Goal: Task Accomplishment & Management: Manage account settings

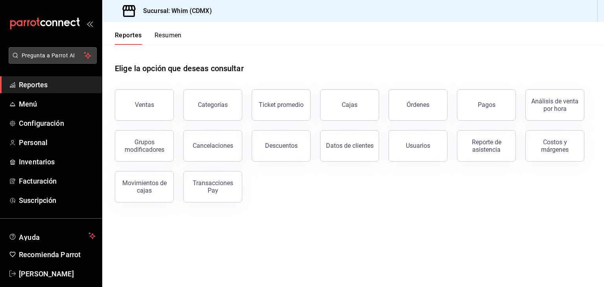
click at [53, 60] on button "Pregunta a Parrot AI" at bounding box center [53, 55] width 88 height 17
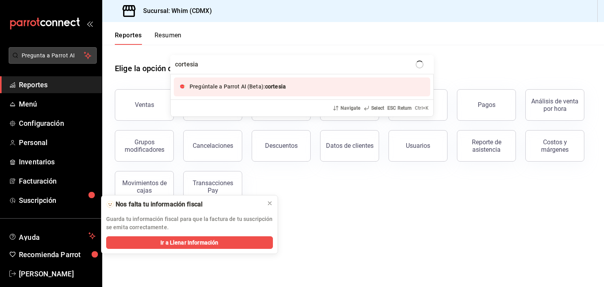
type input "cortesias"
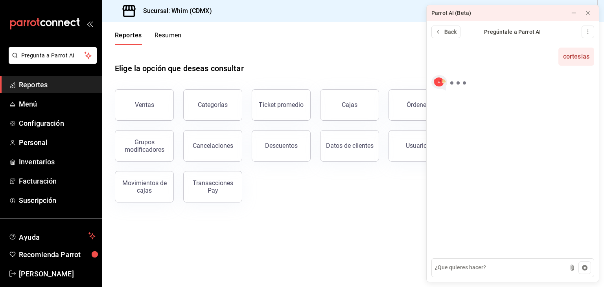
click at [391, 186] on div "Ventas Categorías Ticket promedio Cajas Órdenes Pagos Análisis de venta por hor…" at bounding box center [348, 141] width 486 height 123
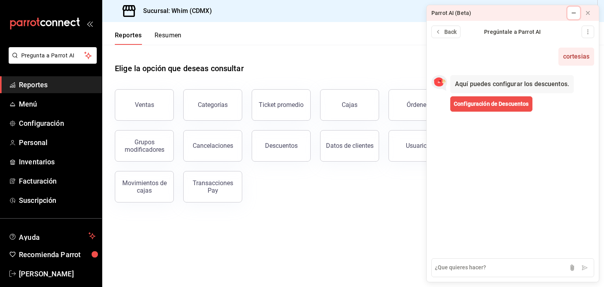
click at [574, 15] on icon at bounding box center [574, 13] width 6 height 6
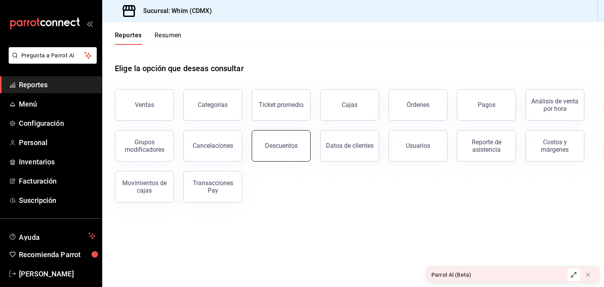
click at [286, 156] on button "Descuentos" at bounding box center [281, 145] width 59 height 31
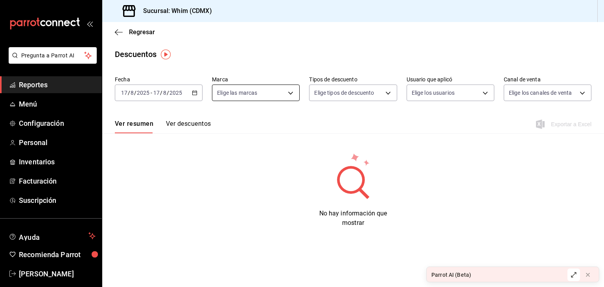
click at [254, 95] on body "Pregunta a Parrot AI Reportes Menú Configuración Personal Inventarios Facturaci…" at bounding box center [302, 143] width 604 height 287
click at [254, 95] on div at bounding box center [302, 143] width 604 height 287
click at [193, 128] on button "Ver descuentos" at bounding box center [188, 126] width 45 height 13
click at [135, 128] on button "Ver resumen" at bounding box center [133, 126] width 37 height 13
click at [116, 34] on icon "button" at bounding box center [119, 32] width 8 height 7
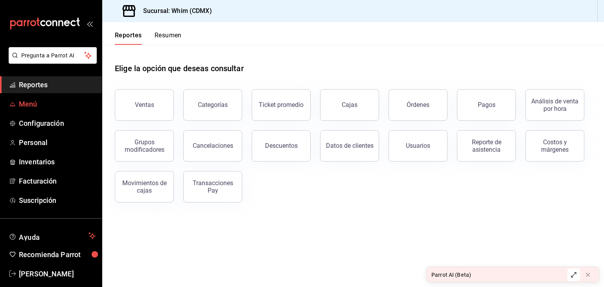
click at [30, 102] on span "Menú" at bounding box center [57, 104] width 77 height 11
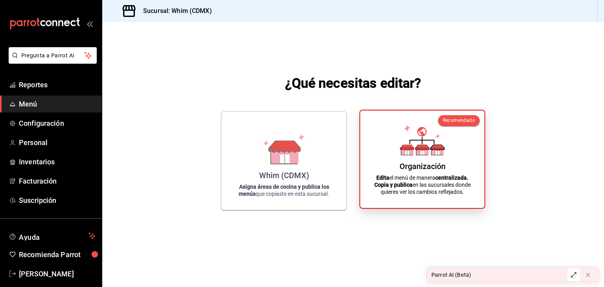
click at [430, 161] on div "Organización Edita el menú de manera centralizada. Copia y publica en las sucur…" at bounding box center [422, 159] width 105 height 85
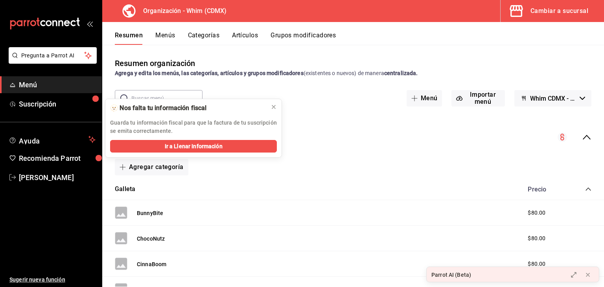
click at [541, 12] on div "Cambiar a sucursal" at bounding box center [560, 11] width 58 height 11
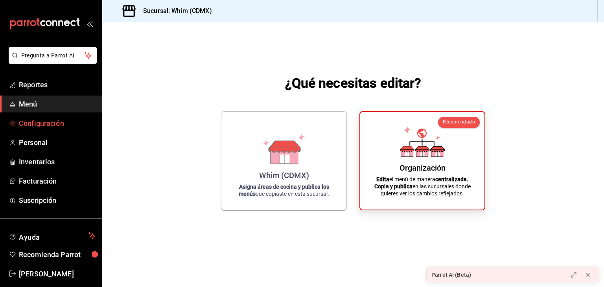
click at [41, 120] on span "Configuración" at bounding box center [57, 123] width 77 height 11
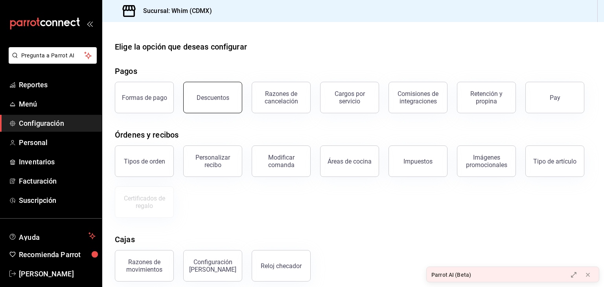
click at [230, 101] on button "Descuentos" at bounding box center [212, 97] width 59 height 31
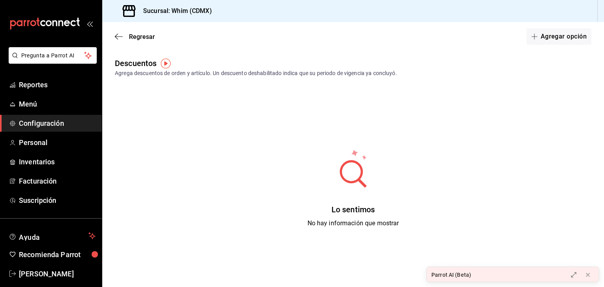
click at [164, 63] on img "button" at bounding box center [166, 64] width 10 height 10
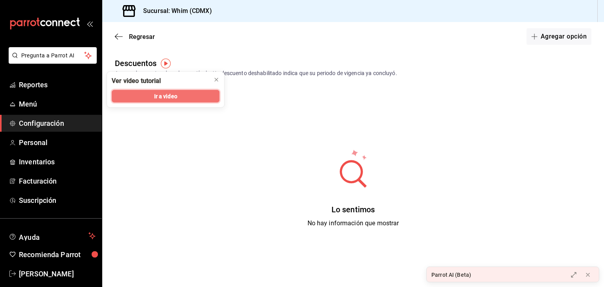
click at [184, 96] on button "Ir a video" at bounding box center [166, 96] width 108 height 13
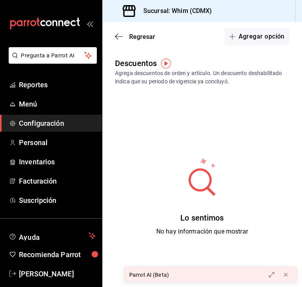
click at [42, 127] on span "Configuración" at bounding box center [57, 123] width 77 height 11
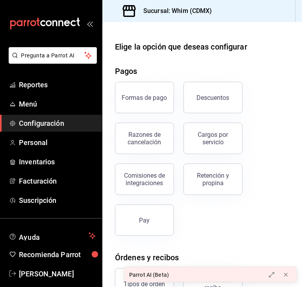
click at [46, 26] on icon "mailbox folders" at bounding box center [49, 23] width 6 height 6
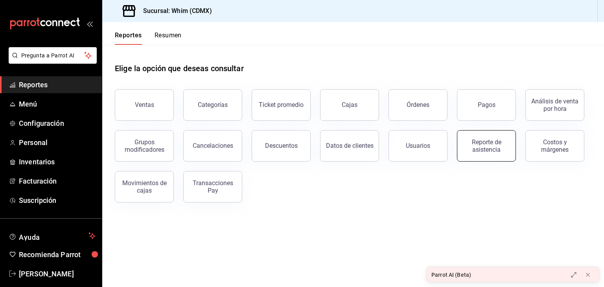
click at [480, 159] on button "Reporte de asistencia" at bounding box center [486, 145] width 59 height 31
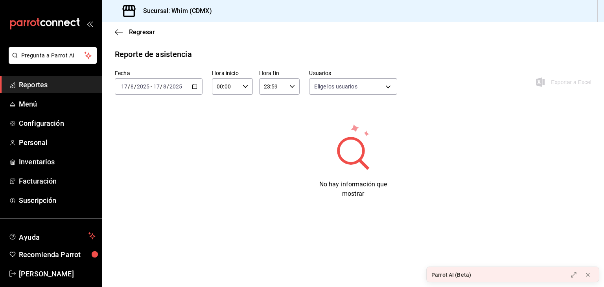
type input "4317cc18-d0cc-4758-af8c-3cc51033fb9a,7d87bbf6-87dc-4ddb-9958-e59ef4f216cf,1dad0…"
click at [195, 85] on icon "button" at bounding box center [195, 87] width 6 height 6
click at [157, 162] on span "Mes actual" at bounding box center [152, 163] width 61 height 8
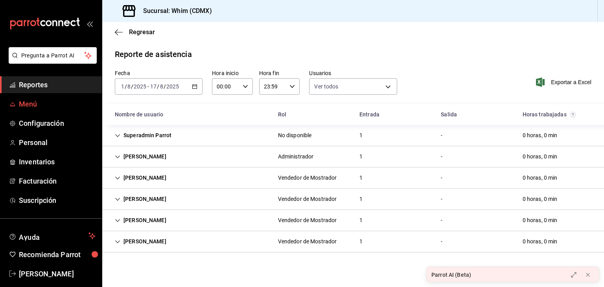
click at [28, 96] on link "Menú" at bounding box center [51, 104] width 102 height 17
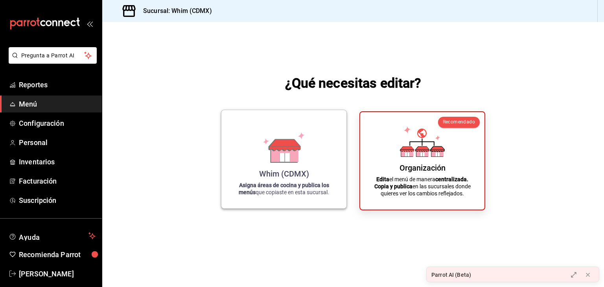
click at [324, 151] on div "Whim (CDMX) Asigna áreas de cocina y publica los menús que copiaste en esta suc…" at bounding box center [284, 159] width 106 height 86
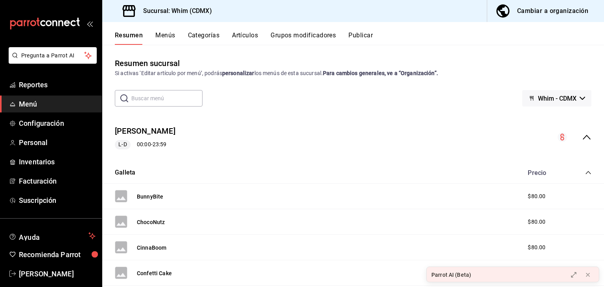
click at [33, 104] on span "Menú" at bounding box center [57, 104] width 77 height 11
click at [34, 125] on span "Configuración" at bounding box center [57, 123] width 77 height 11
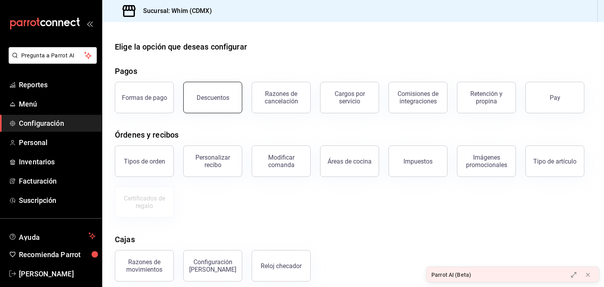
click at [233, 106] on button "Descuentos" at bounding box center [212, 97] width 59 height 31
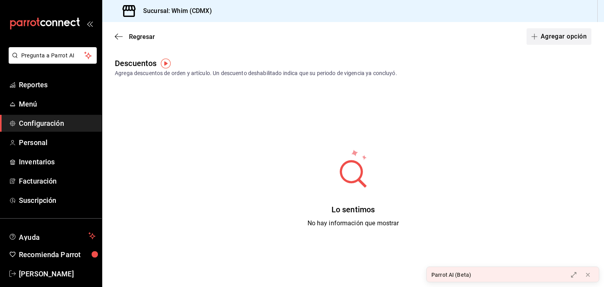
click at [547, 36] on button "Agregar opción" at bounding box center [559, 36] width 65 height 17
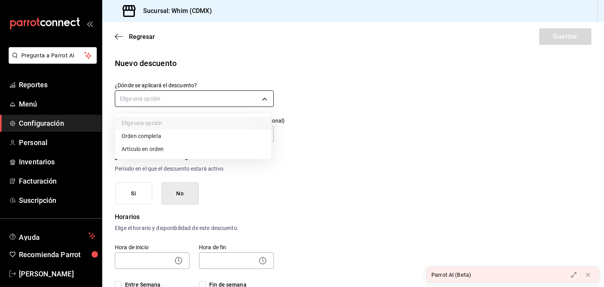
click at [171, 104] on body "Pregunta a Parrot AI Reportes Menú Configuración Personal Inventarios Facturaci…" at bounding box center [302, 143] width 604 height 287
click at [161, 138] on li "Orden completa" at bounding box center [193, 136] width 156 height 13
type input "ORDER"
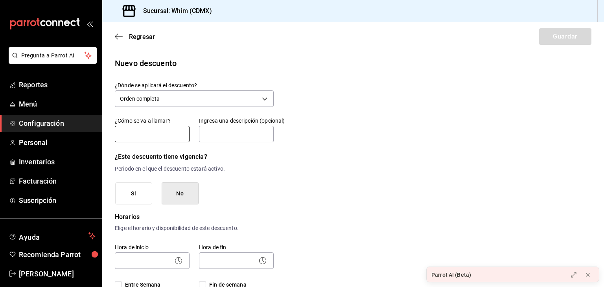
click at [160, 136] on input "text" at bounding box center [152, 134] width 75 height 17
click at [126, 135] on input "COrtesia" at bounding box center [152, 134] width 75 height 17
type input "Cortesia"
click at [217, 136] on input "text" at bounding box center [236, 134] width 75 height 17
click at [211, 134] on input "SOcios" at bounding box center [236, 134] width 75 height 17
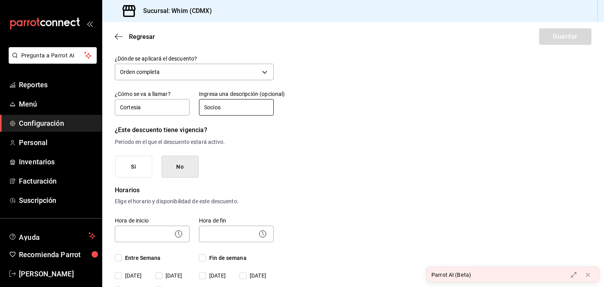
scroll to position [30, 0]
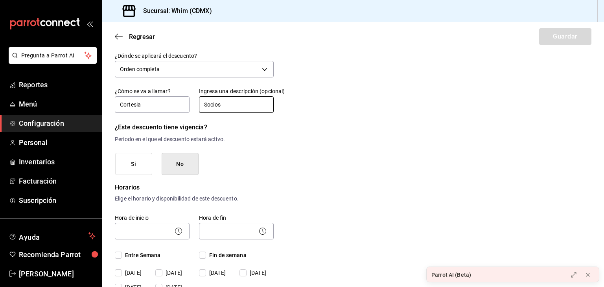
type input "Socios"
click at [184, 166] on button "No" at bounding box center [180, 164] width 37 height 22
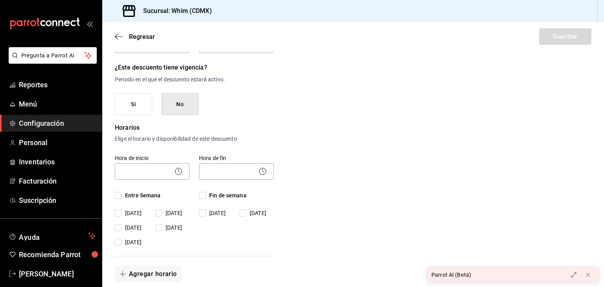
click at [180, 171] on icon at bounding box center [178, 171] width 9 height 9
click at [176, 172] on icon at bounding box center [178, 171] width 9 height 9
click at [118, 194] on input "Entre Semana" at bounding box center [118, 195] width 7 height 7
checkbox input "true"
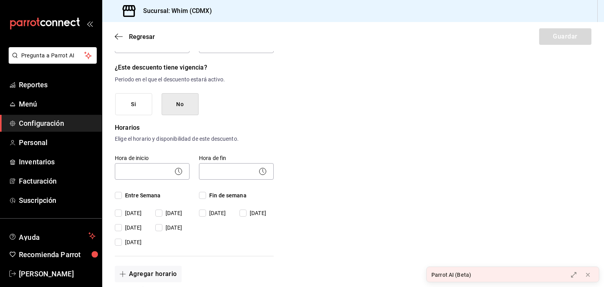
checkbox input "true"
click at [203, 194] on input "Fin de semana" at bounding box center [202, 195] width 7 height 7
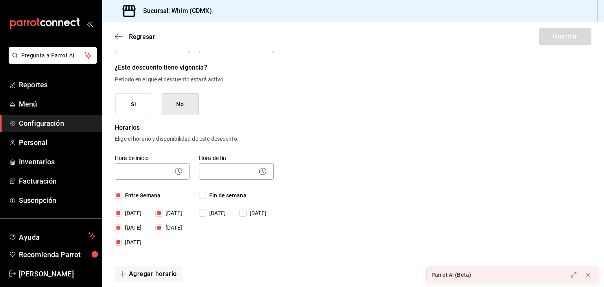
checkbox input "true"
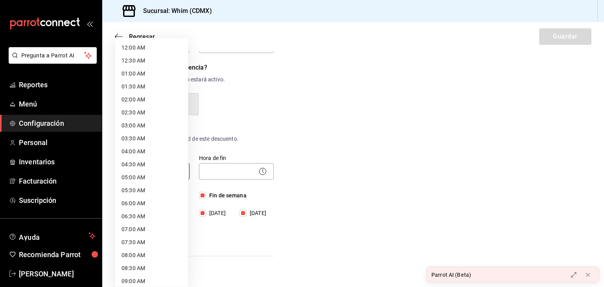
click at [159, 173] on body "Pregunta a Parrot AI Reportes Menú Configuración Personal Inventarios Facturaci…" at bounding box center [302, 143] width 604 height 287
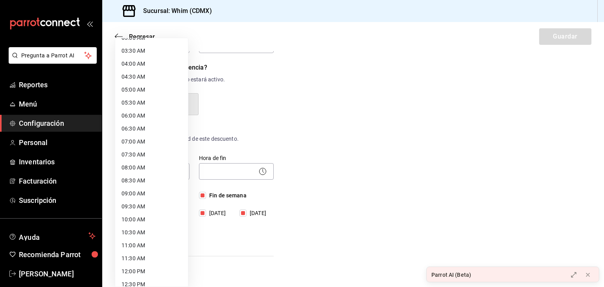
scroll to position [88, 0]
click at [146, 169] on li "08:00 AM" at bounding box center [151, 167] width 73 height 13
type input "08:00"
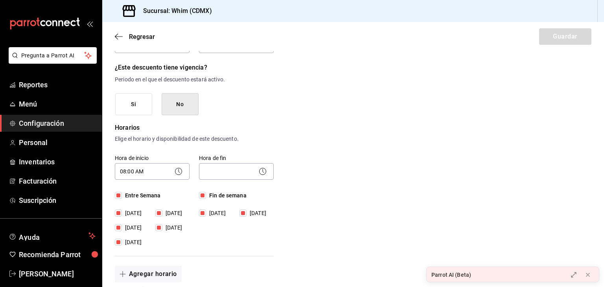
click at [262, 172] on icon at bounding box center [262, 171] width 9 height 9
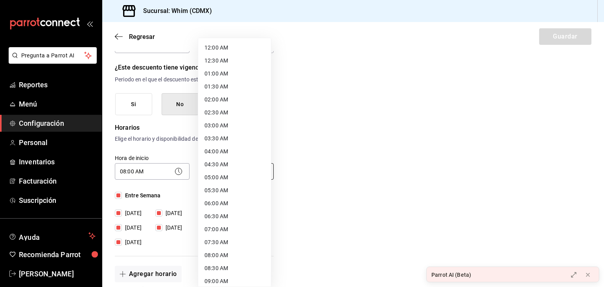
click at [254, 171] on body "Pregunta a Parrot AI Reportes Menú Configuración Personal Inventarios Facturaci…" at bounding box center [302, 143] width 604 height 287
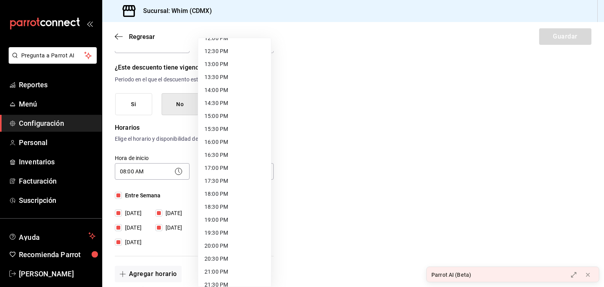
scroll to position [393, 0]
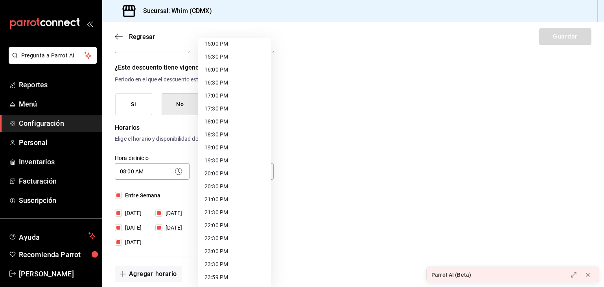
click at [228, 197] on li "21:00 PM" at bounding box center [234, 199] width 73 height 13
type input "21:00"
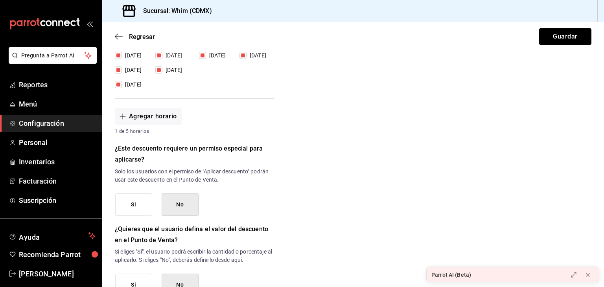
scroll to position [251, 0]
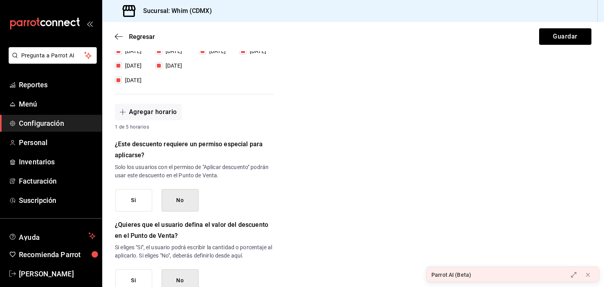
click at [185, 200] on button "No" at bounding box center [180, 200] width 37 height 22
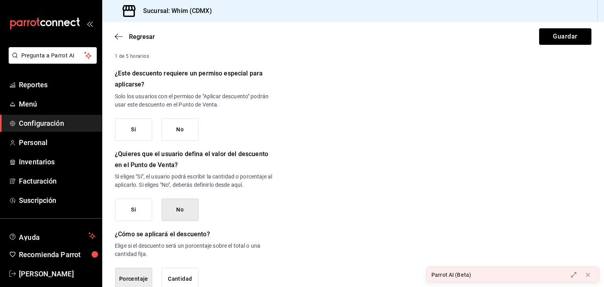
scroll to position [370, 0]
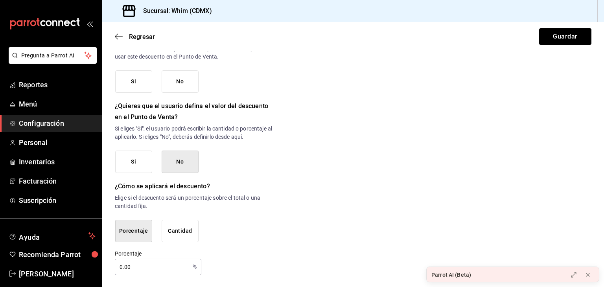
click at [181, 79] on button "No" at bounding box center [180, 81] width 37 height 22
click at [178, 225] on button "Cantidad" at bounding box center [180, 231] width 37 height 22
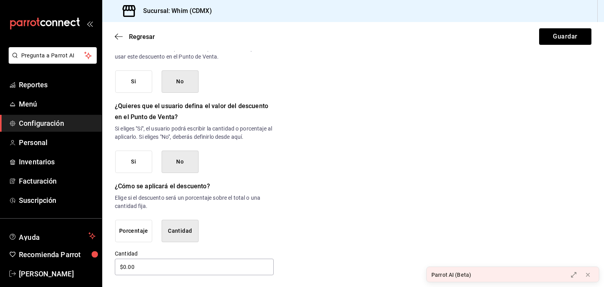
scroll to position [371, 0]
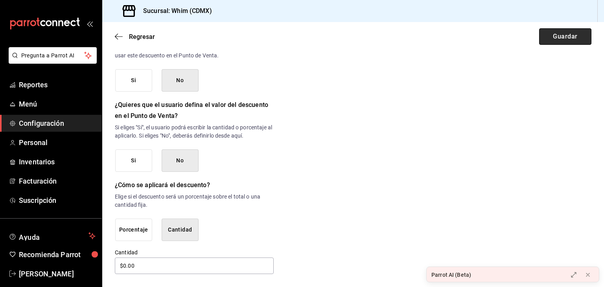
click at [557, 32] on button "Guardar" at bounding box center [565, 36] width 52 height 17
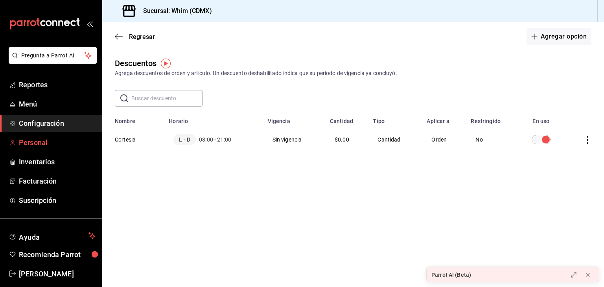
click at [34, 140] on span "Personal" at bounding box center [57, 142] width 77 height 11
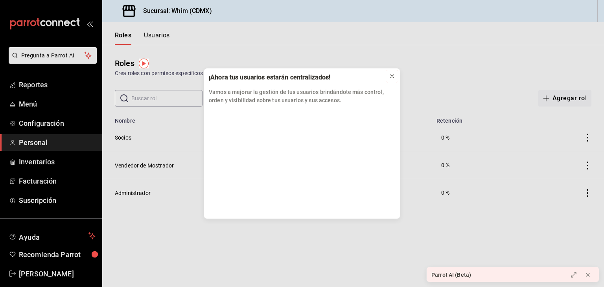
click at [391, 79] on div at bounding box center [392, 76] width 6 height 8
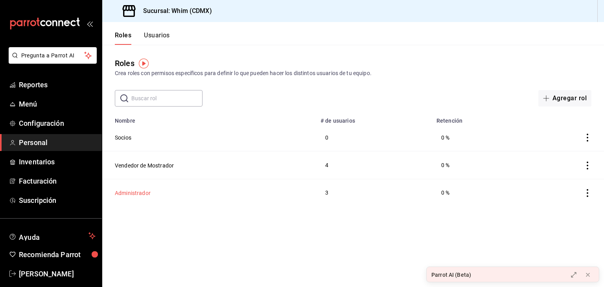
click at [135, 195] on button "Administrador" at bounding box center [133, 193] width 36 height 8
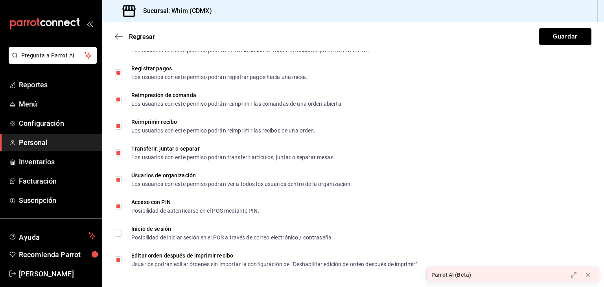
scroll to position [1414, 0]
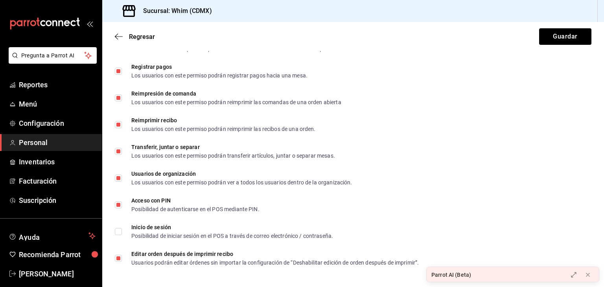
click at [41, 144] on span "Personal" at bounding box center [57, 142] width 77 height 11
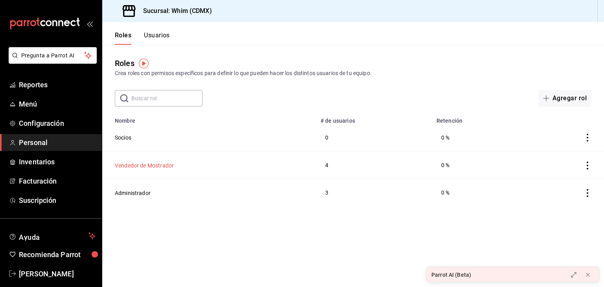
click at [131, 167] on button "Vendedor de Mostrador" at bounding box center [144, 166] width 59 height 8
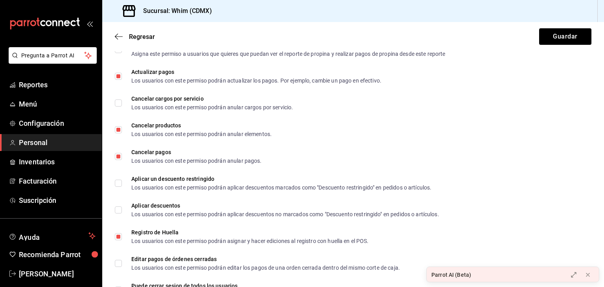
scroll to position [1170, 0]
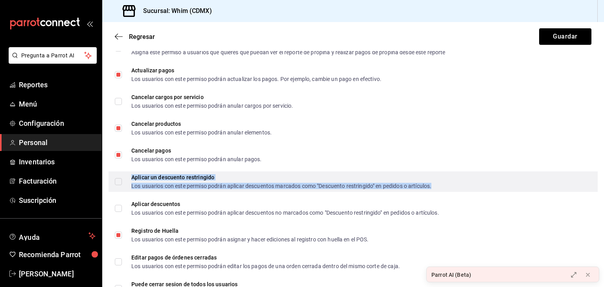
click at [190, 183] on div "Los usuarios con este permiso podrán aplicar descuentos marcados como "Descuent…" at bounding box center [281, 186] width 300 height 6
checkbox input "true"
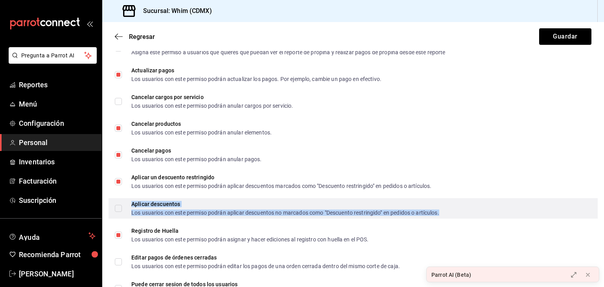
click at [171, 208] on div "Aplicar descuentos Los usuarios con este permiso podrán aplicar descuentos no m…" at bounding box center [285, 208] width 308 height 14
checkbox input "true"
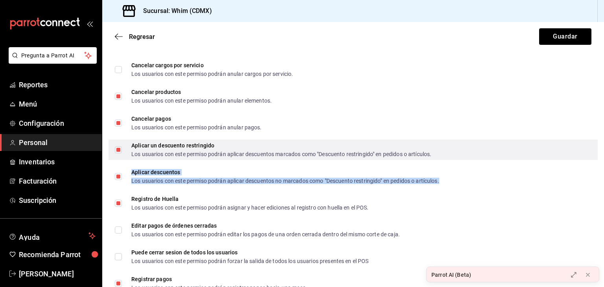
scroll to position [1203, 0]
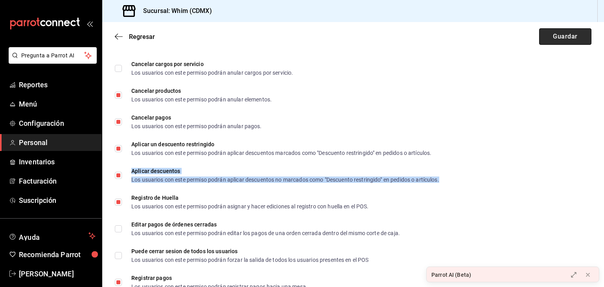
click at [551, 37] on button "Guardar" at bounding box center [565, 36] width 52 height 17
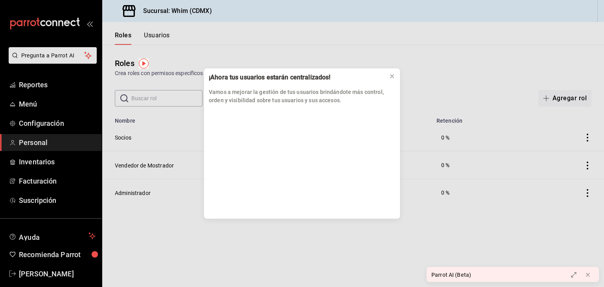
click at [41, 127] on div "¡Ahora tus usuarios estarán centralizados! Vamos a mejorar la gestión de tus us…" at bounding box center [302, 143] width 604 height 287
click at [391, 78] on icon at bounding box center [392, 76] width 6 height 6
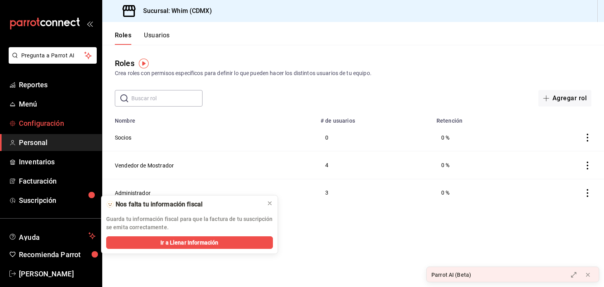
click at [34, 122] on span "Configuración" at bounding box center [57, 123] width 77 height 11
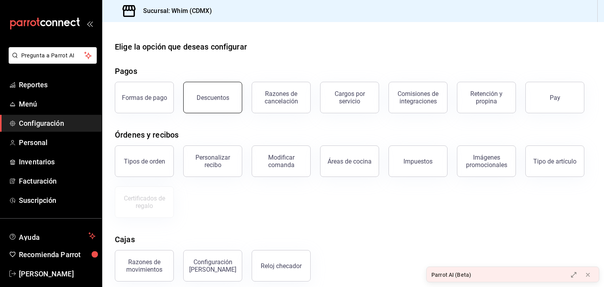
click at [220, 95] on div "Descuentos" at bounding box center [213, 97] width 33 height 7
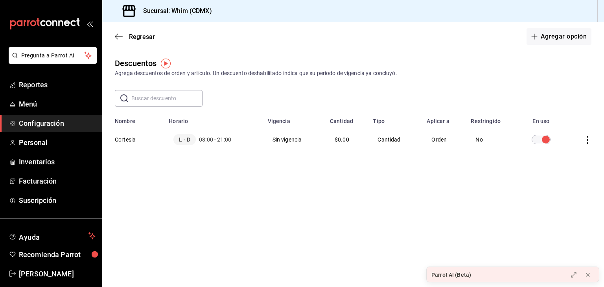
click at [588, 140] on icon "actions" at bounding box center [588, 140] width 8 height 8
click at [126, 140] on div at bounding box center [302, 143] width 604 height 287
click at [126, 140] on th "Cortesia" at bounding box center [133, 140] width 62 height 30
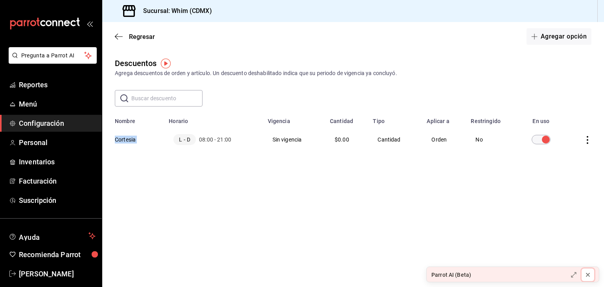
click at [590, 272] on icon at bounding box center [588, 275] width 6 height 6
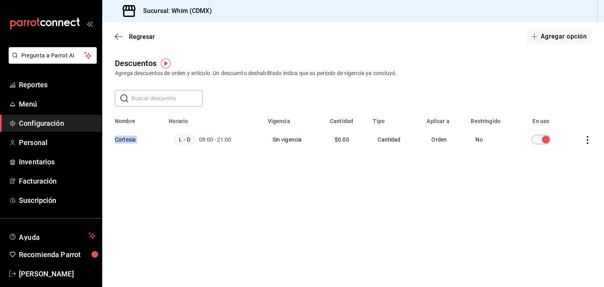
click at [588, 139] on icon "actions" at bounding box center [588, 140] width 8 height 8
click at [573, 145] on li "Eliminar" at bounding box center [559, 151] width 66 height 22
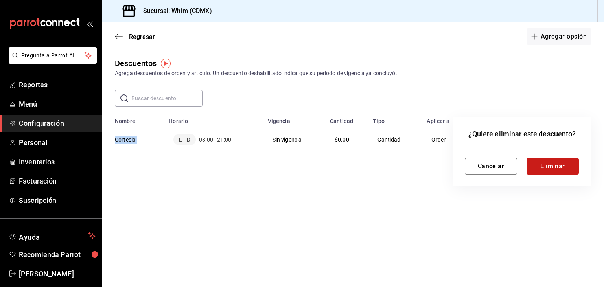
click at [552, 166] on button "Eliminar" at bounding box center [553, 166] width 52 height 17
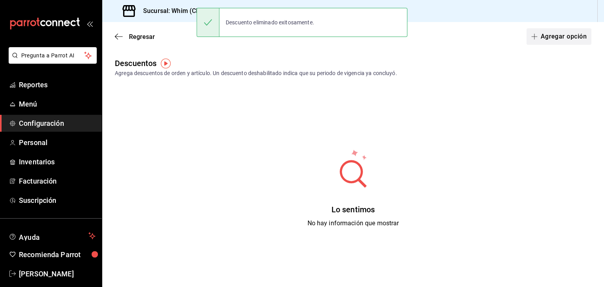
click at [545, 35] on button "Agregar opción" at bounding box center [559, 36] width 65 height 17
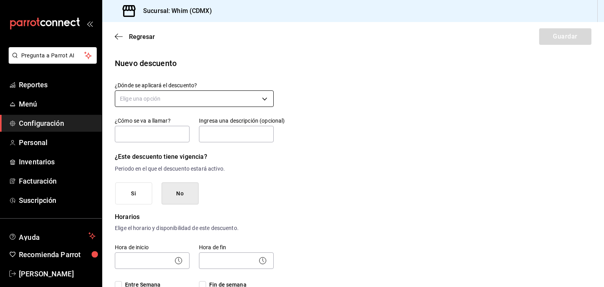
click at [164, 94] on body "Pregunta a Parrot AI Reportes Menú Configuración Personal Inventarios Facturaci…" at bounding box center [302, 143] width 604 height 287
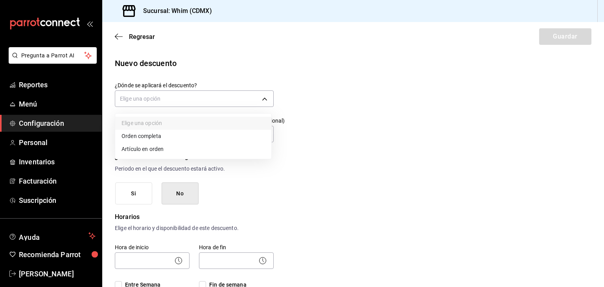
click at [151, 138] on li "Orden completa" at bounding box center [193, 136] width 156 height 13
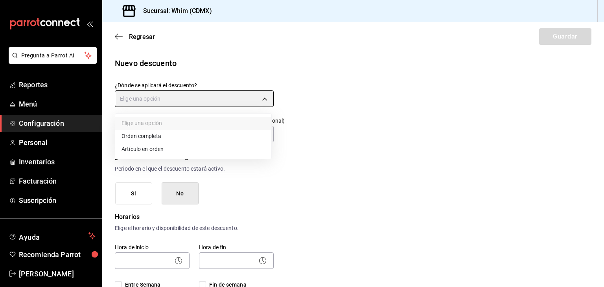
type input "ORDER"
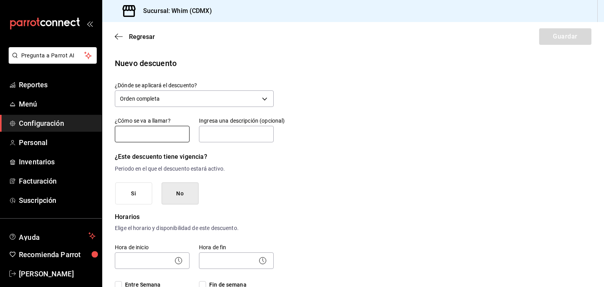
click at [152, 136] on input "text" at bounding box center [152, 134] width 75 height 17
type input "Cortesía"
click at [219, 137] on input "text" at bounding box center [236, 134] width 75 height 17
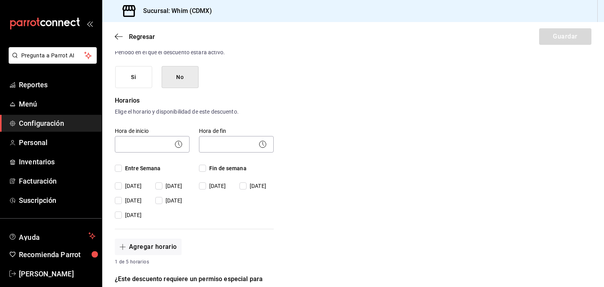
scroll to position [117, 0]
type input "Socios"
click at [175, 143] on icon at bounding box center [178, 143] width 9 height 9
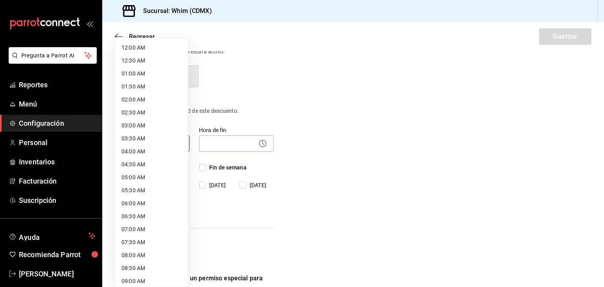
click at [157, 138] on body "Pregunta a Parrot AI Reportes Menú Configuración Personal Inventarios Facturaci…" at bounding box center [302, 143] width 604 height 287
click at [142, 243] on li "08:00 AM" at bounding box center [151, 241] width 73 height 13
type input "08:00"
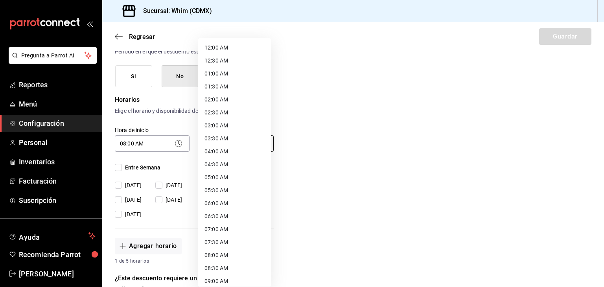
click at [252, 147] on body "Pregunta a Parrot AI Reportes Menú Configuración Personal Inventarios Facturaci…" at bounding box center [302, 143] width 604 height 287
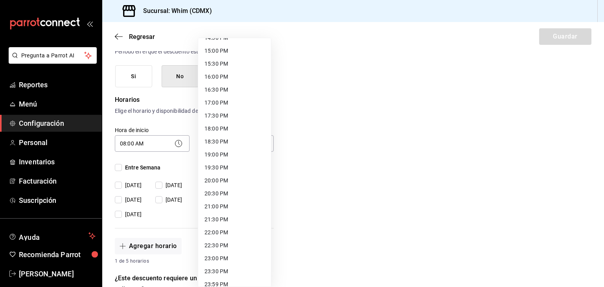
scroll to position [393, 0]
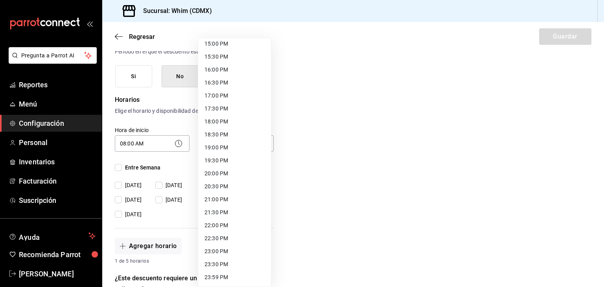
click at [227, 225] on li "22:00 PM" at bounding box center [234, 225] width 73 height 13
type input "22:00"
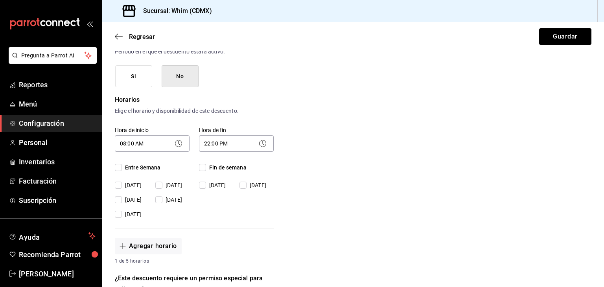
click at [118, 173] on div "Entre Semana Lunes Martes Miércoles Jueves Viernes" at bounding box center [152, 191] width 75 height 55
click at [118, 169] on input "Entre Semana" at bounding box center [118, 167] width 7 height 7
checkbox input "true"
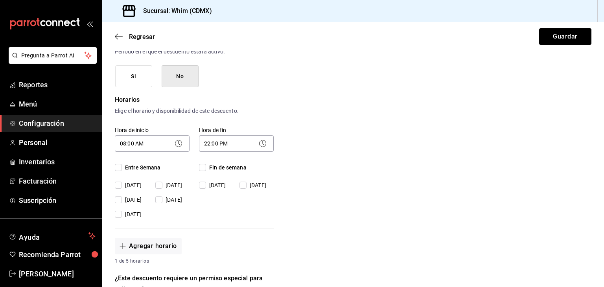
checkbox input "true"
click at [201, 170] on input "Fin de semana" at bounding box center [202, 167] width 7 height 7
checkbox input "true"
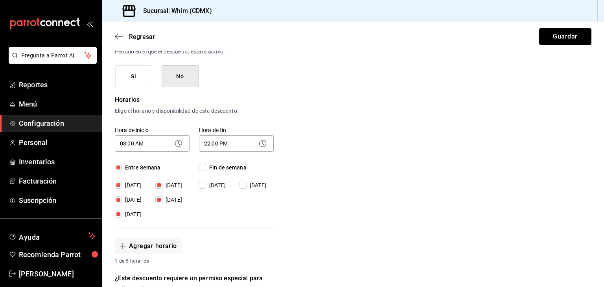
checkbox input "true"
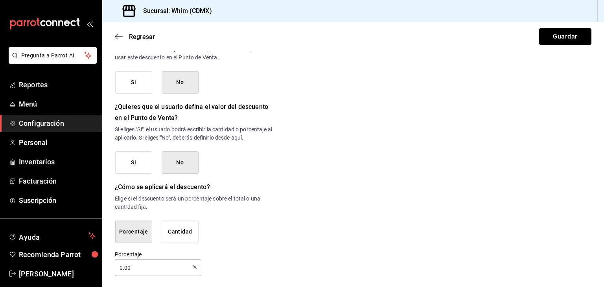
scroll to position [370, 0]
click at [118, 158] on button "Si" at bounding box center [133, 162] width 37 height 22
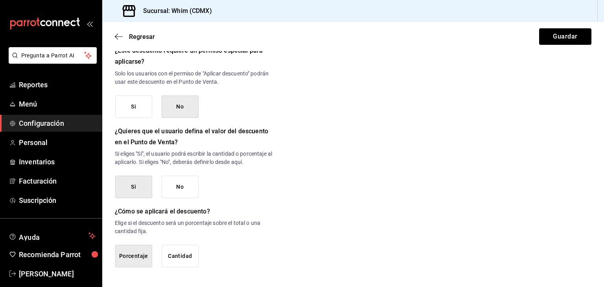
click at [188, 260] on button "Cantidad" at bounding box center [180, 256] width 37 height 22
click at [195, 179] on button "No" at bounding box center [180, 187] width 37 height 22
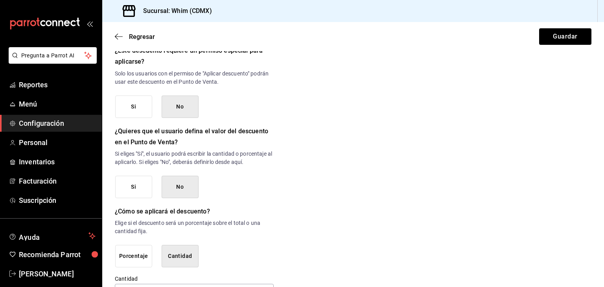
scroll to position [371, 0]
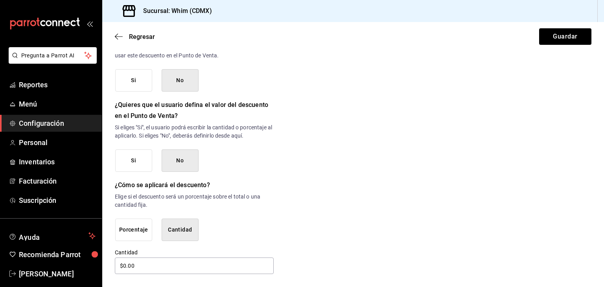
click at [127, 164] on button "Si" at bounding box center [133, 160] width 37 height 22
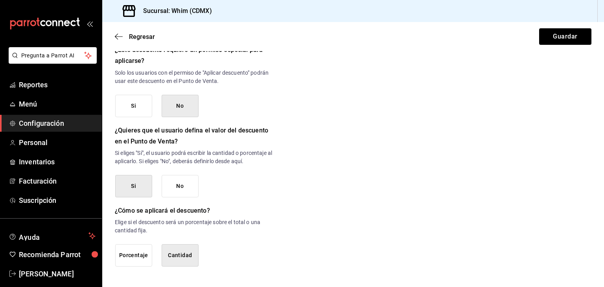
scroll to position [345, 0]
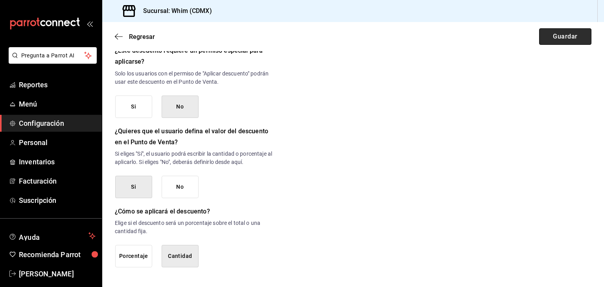
click at [554, 32] on button "Guardar" at bounding box center [565, 36] width 52 height 17
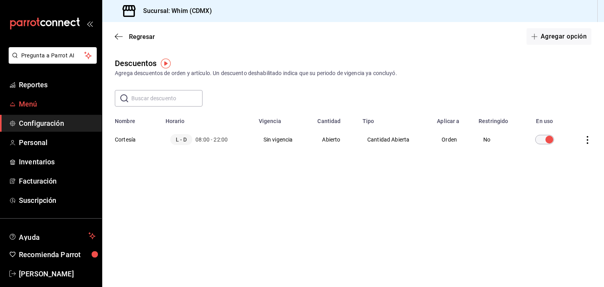
click at [35, 100] on span "Menú" at bounding box center [57, 104] width 77 height 11
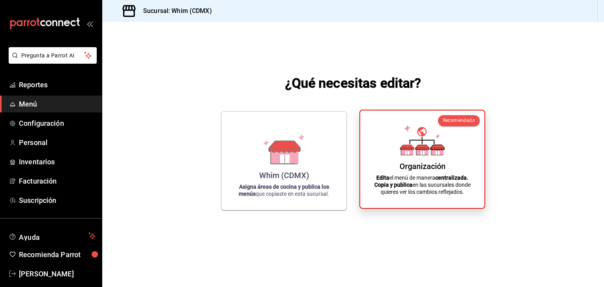
click at [398, 155] on div "Organización Edita el menú de manera centralizada. Copia y publica en las sucur…" at bounding box center [422, 159] width 105 height 85
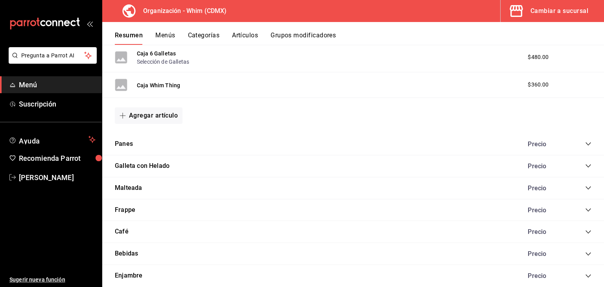
scroll to position [518, 0]
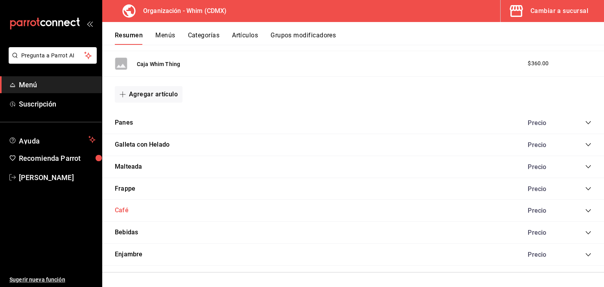
click at [122, 208] on button "Café" at bounding box center [122, 210] width 14 height 9
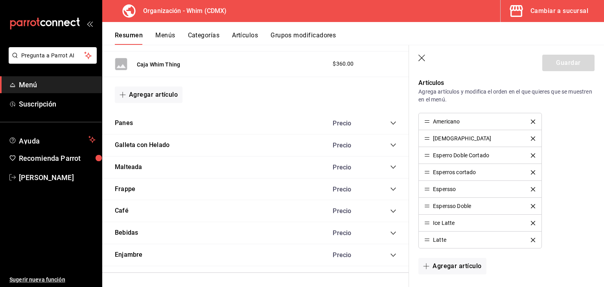
scroll to position [214, 0]
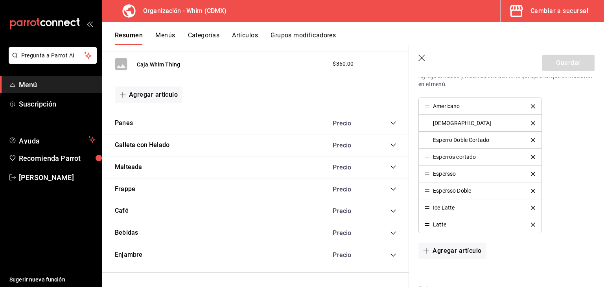
click at [443, 156] on div "Esperros cortado" at bounding box center [454, 157] width 43 height 6
click at [171, 37] on button "Menús" at bounding box center [165, 37] width 20 height 13
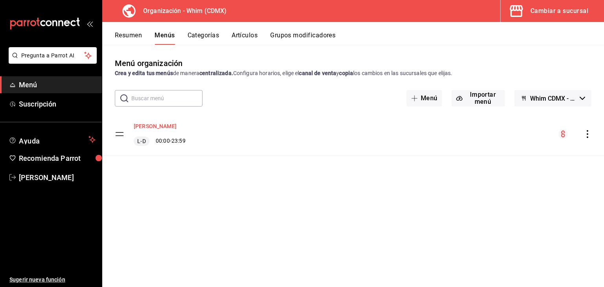
click at [152, 126] on button "[PERSON_NAME]" at bounding box center [155, 126] width 43 height 8
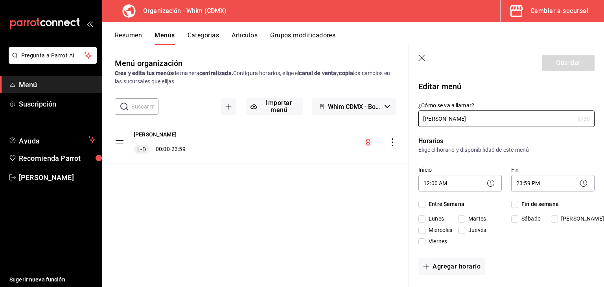
checkbox input "true"
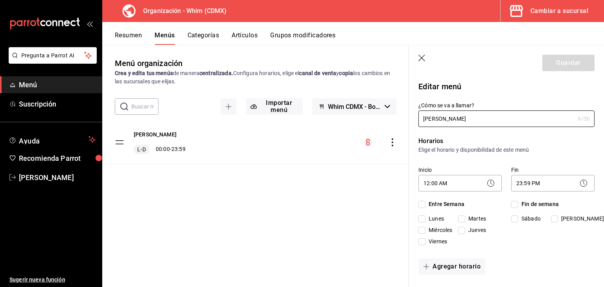
checkbox input "true"
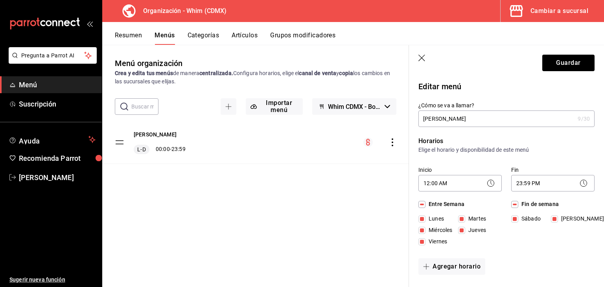
click at [253, 37] on button "Artículos" at bounding box center [245, 37] width 26 height 13
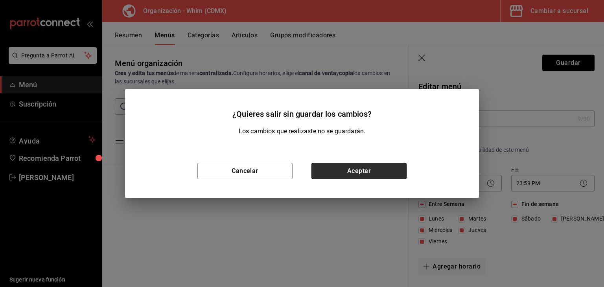
click at [334, 169] on button "Aceptar" at bounding box center [359, 171] width 95 height 17
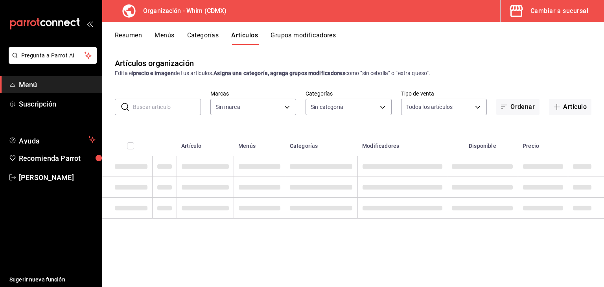
type input "2a53a304-4e00-463a-b9db-f19f178c33ae"
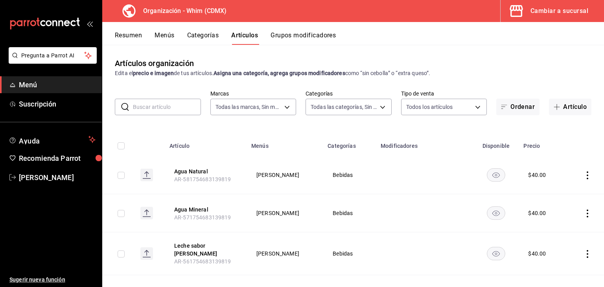
type input "e5520a1d-7895-4709-83de-cacf8e06fe29,fc8ccf95-1a42-411b-a6b8-25fdaca9fadd,31dba…"
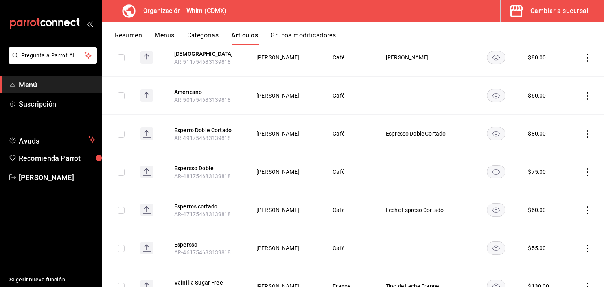
scroll to position [364, 0]
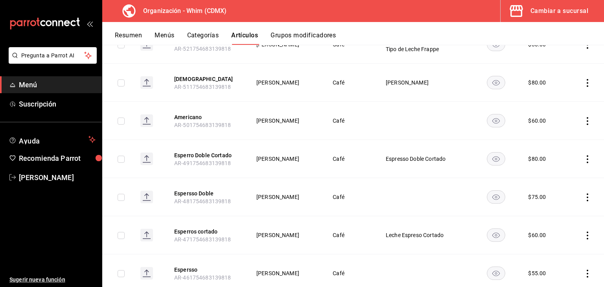
click at [584, 155] on icon "actions" at bounding box center [588, 159] width 8 height 8
click at [548, 175] on span "Editar" at bounding box center [558, 172] width 20 height 8
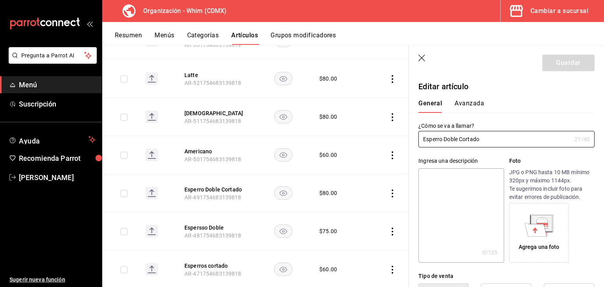
type input "$80.00"
click at [443, 139] on input "Esperro Doble Cortado" at bounding box center [495, 139] width 153 height 16
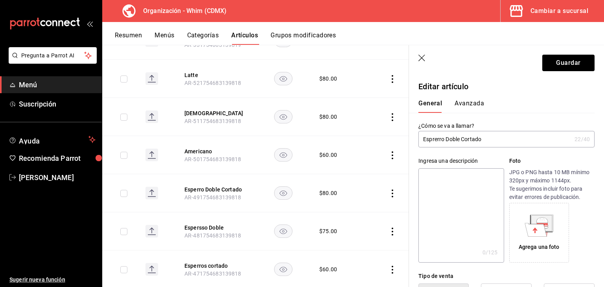
click at [433, 139] on input "Esprerro Doble Cortado" at bounding box center [495, 139] width 153 height 16
drag, startPoint x: 445, startPoint y: 140, endPoint x: 414, endPoint y: 143, distance: 31.2
click at [414, 143] on div "¿Cómo se va a llamar? Espresso Doble Cortado 22 /40 ¿Cómo se va a llamar?" at bounding box center [502, 130] width 186 height 35
click at [484, 140] on input "Espresso Doble Cortado" at bounding box center [495, 139] width 153 height 16
type input "Espresso Doble Cortado"
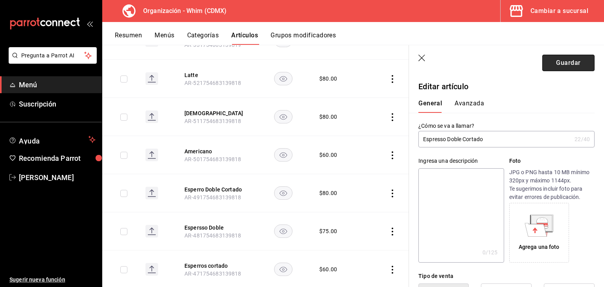
click at [553, 63] on button "Guardar" at bounding box center [568, 63] width 52 height 17
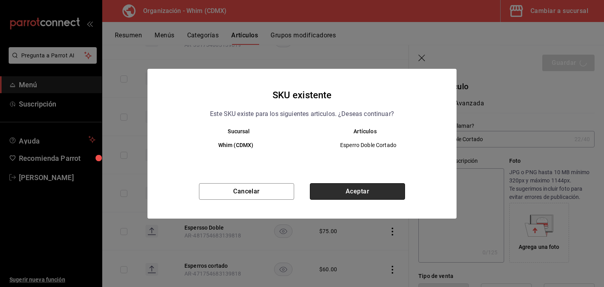
click at [363, 188] on button "Aceptar" at bounding box center [357, 191] width 95 height 17
click at [363, 188] on div "Cancelar Aceptar" at bounding box center [302, 200] width 309 height 35
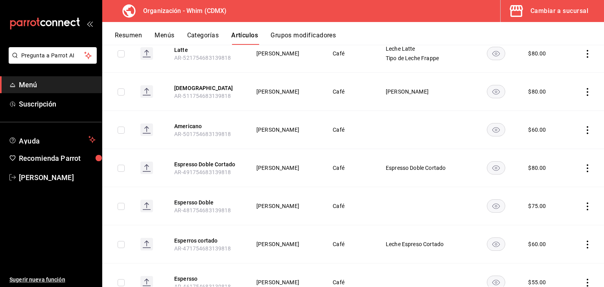
scroll to position [355, 0]
click at [584, 203] on icon "actions" at bounding box center [588, 207] width 8 height 8
click at [561, 220] on span "Editar" at bounding box center [558, 219] width 20 height 8
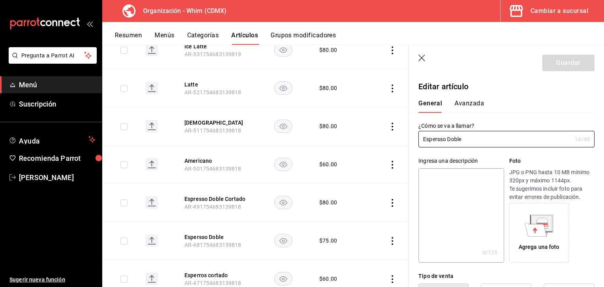
type input "$75.00"
drag, startPoint x: 445, startPoint y: 138, endPoint x: 417, endPoint y: 134, distance: 28.6
click at [417, 134] on div "¿Cómo se va a llamar? Espersso Doble 14 /40 ¿Cómo se va a llamar?" at bounding box center [502, 130] width 186 height 35
type input "Espresso Doble"
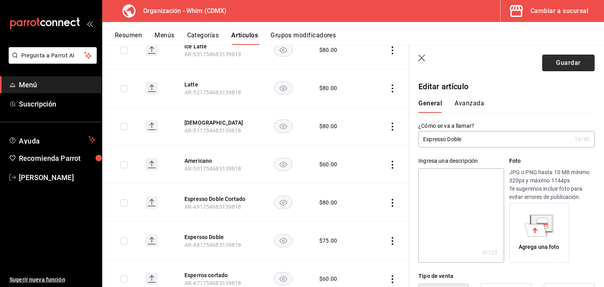
click at [558, 62] on button "Guardar" at bounding box center [568, 63] width 52 height 17
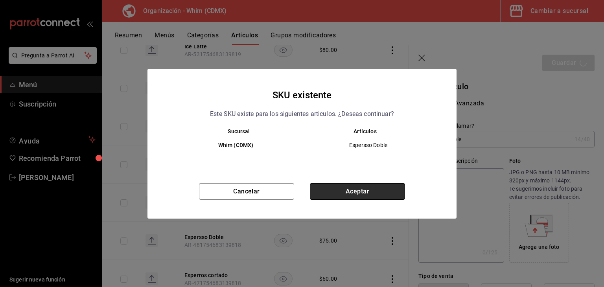
click at [358, 195] on button "Aceptar" at bounding box center [357, 191] width 95 height 17
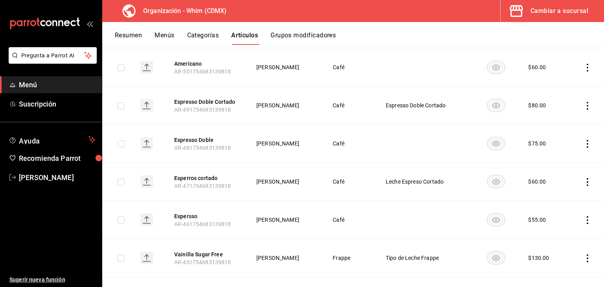
scroll to position [418, 0]
click at [584, 178] on icon "actions" at bounding box center [588, 182] width 8 height 8
click at [560, 192] on span "Editar" at bounding box center [558, 194] width 20 height 8
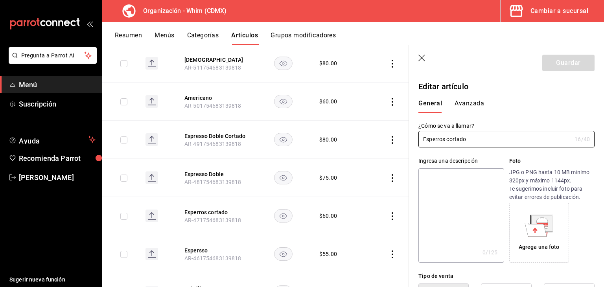
type input "$60.00"
drag, startPoint x: 430, startPoint y: 139, endPoint x: 354, endPoint y: 127, distance: 76.8
click at [354, 127] on main "Artículos organización Edita el precio e imagen de tus artículos. Asigna una ca…" at bounding box center [353, 166] width 502 height 242
click at [447, 142] on input "Esperros cortado" at bounding box center [495, 139] width 153 height 16
drag, startPoint x: 445, startPoint y: 140, endPoint x: 400, endPoint y: 140, distance: 45.2
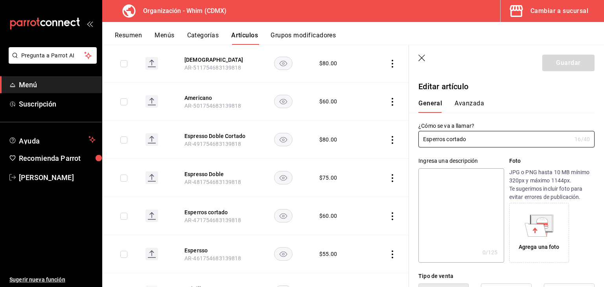
click at [400, 140] on main "Artículos organización Edita el precio e imagen de tus artículos. Asigna una ca…" at bounding box center [353, 166] width 502 height 242
type input "Espresso cortado"
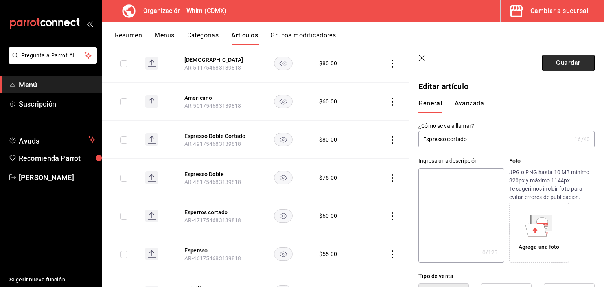
click at [558, 60] on button "Guardar" at bounding box center [568, 63] width 52 height 17
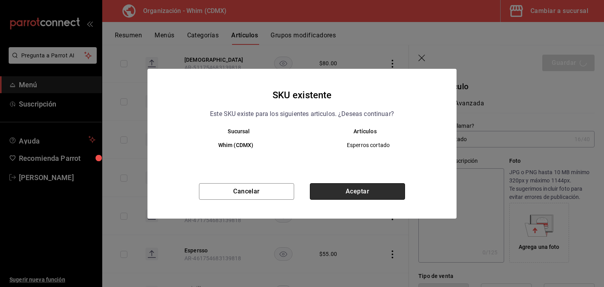
click at [348, 192] on button "Aceptar" at bounding box center [357, 191] width 95 height 17
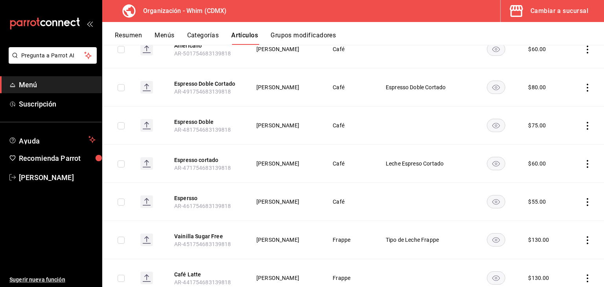
scroll to position [437, 0]
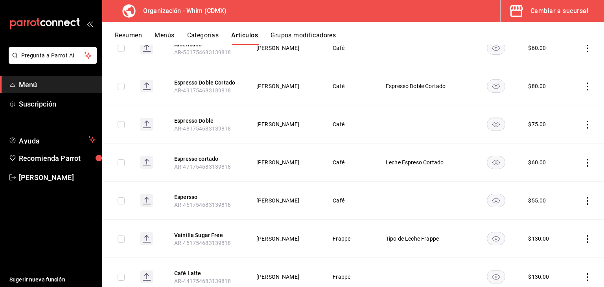
click at [584, 197] on icon "actions" at bounding box center [588, 201] width 8 height 8
click at [548, 214] on span "Editar" at bounding box center [558, 213] width 20 height 8
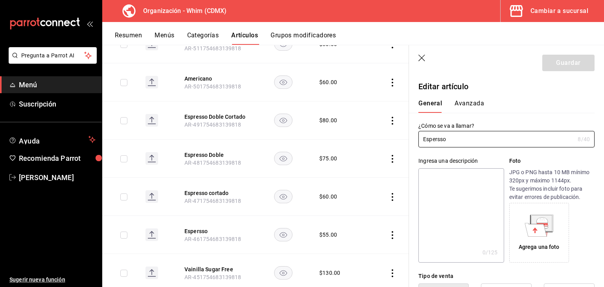
type input "$55.00"
drag, startPoint x: 455, startPoint y: 138, endPoint x: 387, endPoint y: 138, distance: 67.3
click at [387, 138] on main "Artículos organización Edita el precio e imagen de tus artículos. Asigna una ca…" at bounding box center [353, 166] width 502 height 242
type input "Espresso"
click at [551, 59] on button "Guardar" at bounding box center [568, 63] width 52 height 17
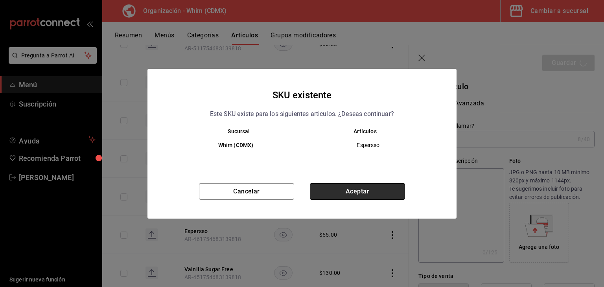
click at [355, 193] on button "Aceptar" at bounding box center [357, 191] width 95 height 17
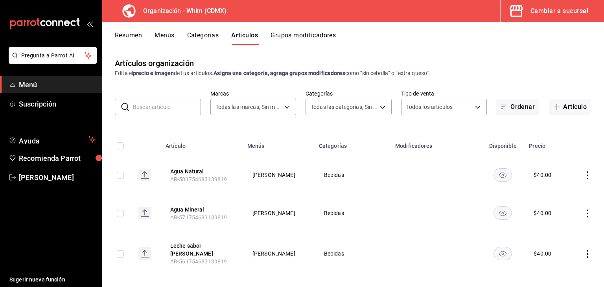
click at [31, 82] on span "Menú" at bounding box center [57, 84] width 77 height 11
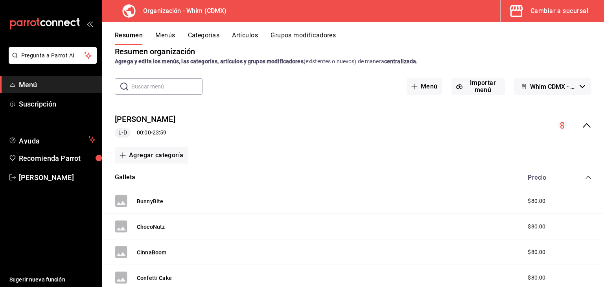
scroll to position [12, 0]
click at [34, 85] on span "Menú" at bounding box center [57, 84] width 77 height 11
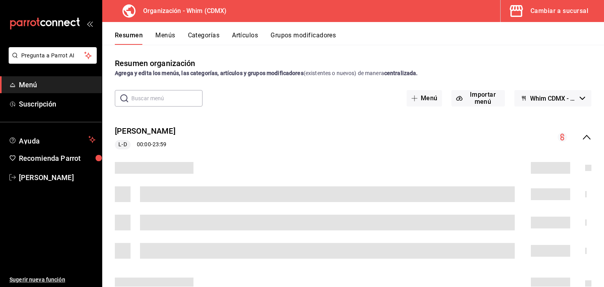
click at [553, 15] on div "Cambiar a sucursal" at bounding box center [560, 11] width 58 height 11
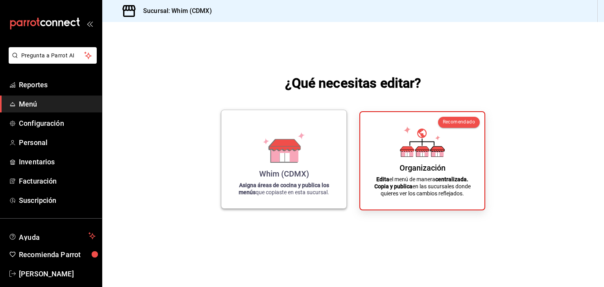
click at [287, 151] on icon at bounding box center [284, 154] width 27 height 17
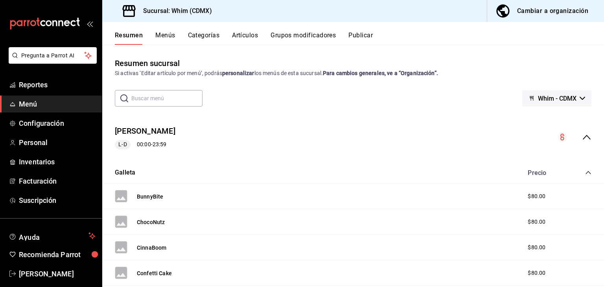
click at [159, 41] on button "Menús" at bounding box center [165, 37] width 20 height 13
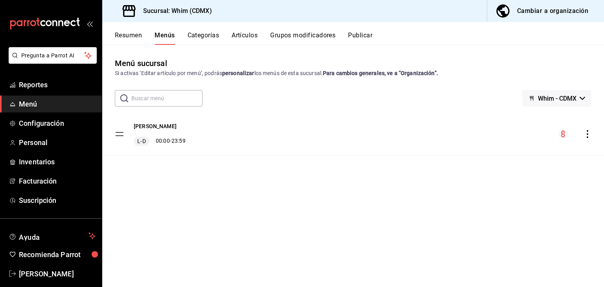
click at [249, 35] on button "Artículos" at bounding box center [245, 37] width 26 height 13
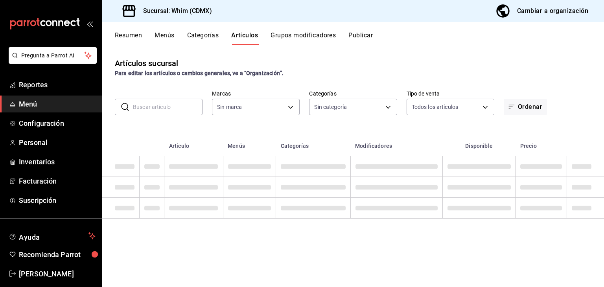
type input "29e4b829-75bc-4c01-81a3-64e24ae3ed98"
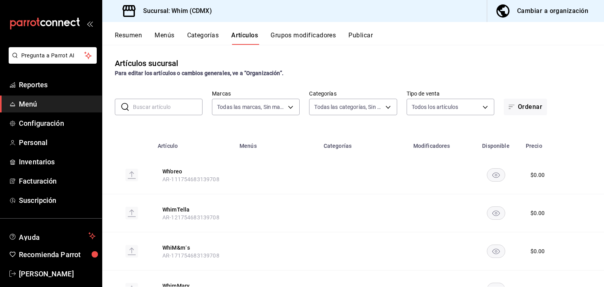
type input "730fea78-5b59-46ac-b5b3-30920698fd35,b12a7134-28f5-4723-b646-0e971e356d6a,b8a8d…"
click at [167, 33] on button "Menús" at bounding box center [165, 37] width 20 height 13
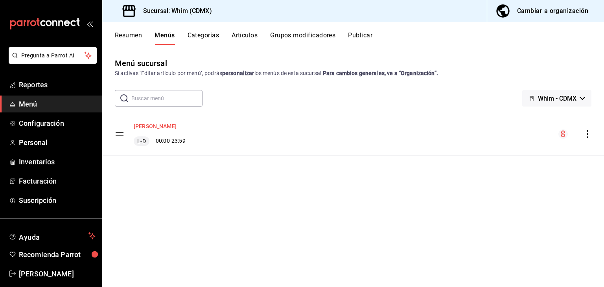
click at [146, 128] on button "[PERSON_NAME]" at bounding box center [155, 126] width 43 height 8
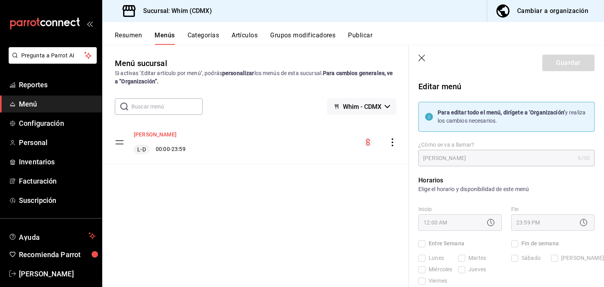
checkbox input "true"
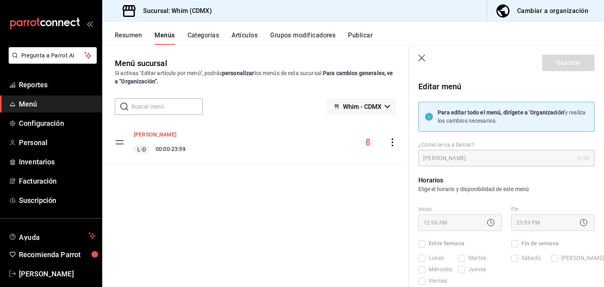
checkbox input "true"
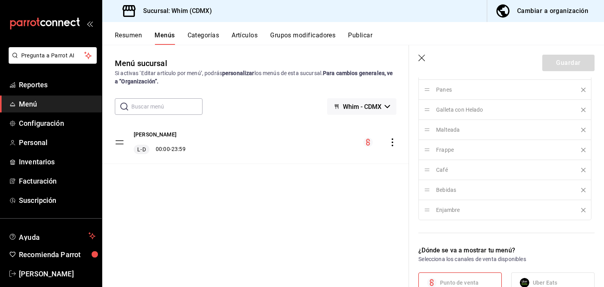
scroll to position [340, 0]
click at [241, 32] on button "Artículos" at bounding box center [245, 37] width 26 height 13
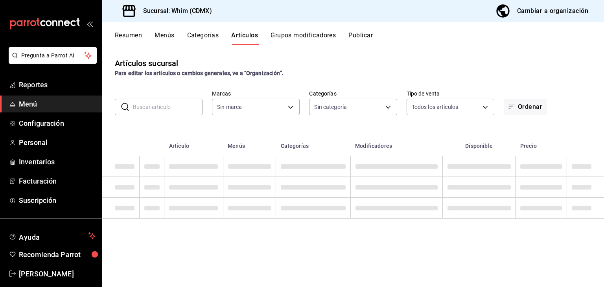
type input "29e4b829-75bc-4c01-81a3-64e24ae3ed98"
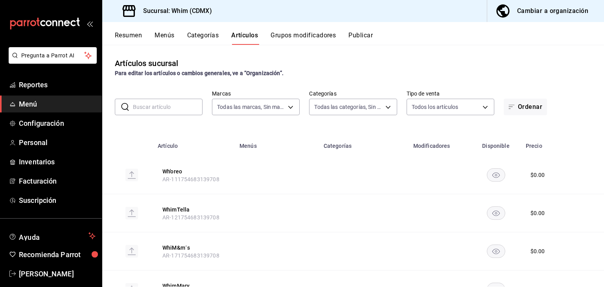
type input "730fea78-5b59-46ac-b5b3-30920698fd35,b12a7134-28f5-4723-b646-0e971e356d6a,b8a8d…"
click at [360, 33] on button "Publicar" at bounding box center [361, 37] width 24 height 13
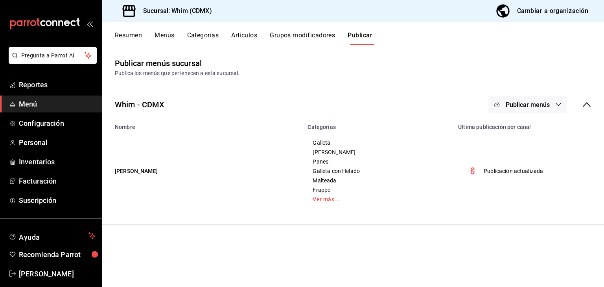
click at [531, 10] on div "Cambiar a organización" at bounding box center [552, 11] width 71 height 11
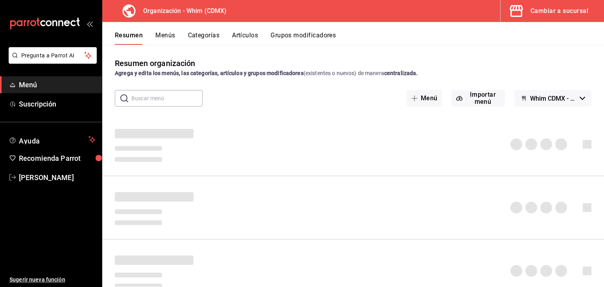
click at [240, 35] on button "Artículos" at bounding box center [245, 37] width 26 height 13
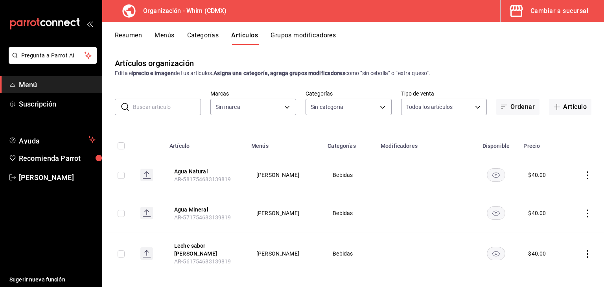
type input "2a53a304-4e00-463a-b9db-f19f178c33ae"
type input "e5520a1d-7895-4709-83de-cacf8e06fe29,fc8ccf95-1a42-411b-a6b8-25fdaca9fadd,31dba…"
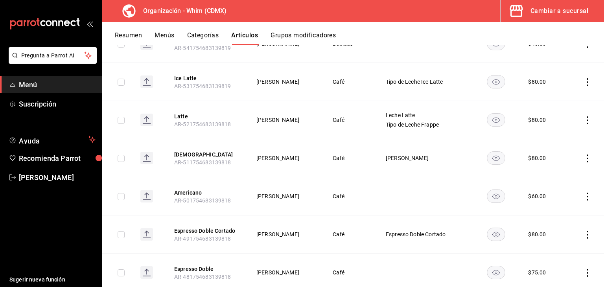
scroll to position [321, 0]
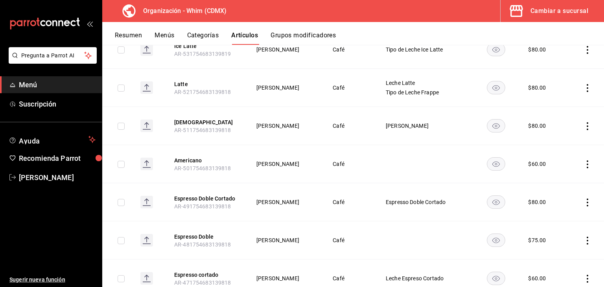
click at [584, 199] on icon "actions" at bounding box center [588, 203] width 8 height 8
click at [583, 196] on div at bounding box center [302, 143] width 604 height 287
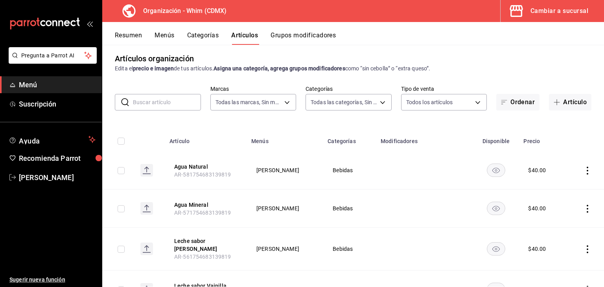
scroll to position [0, 0]
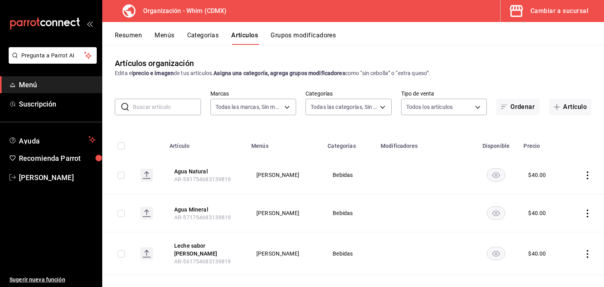
click at [288, 38] on button "Grupos modificadores" at bounding box center [303, 37] width 65 height 13
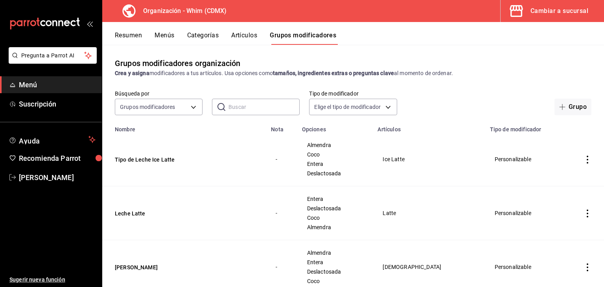
click at [133, 32] on button "Resumen" at bounding box center [128, 37] width 27 height 13
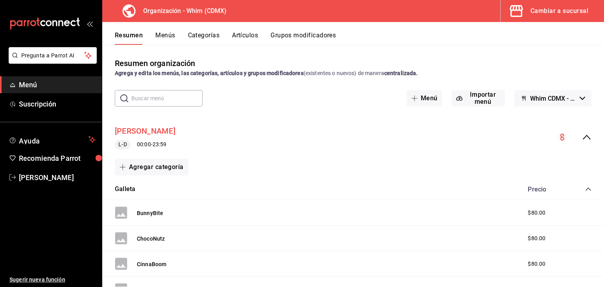
click at [148, 131] on button "[PERSON_NAME]" at bounding box center [145, 130] width 61 height 11
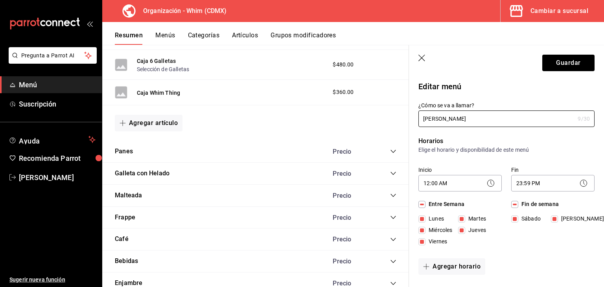
scroll to position [526, 0]
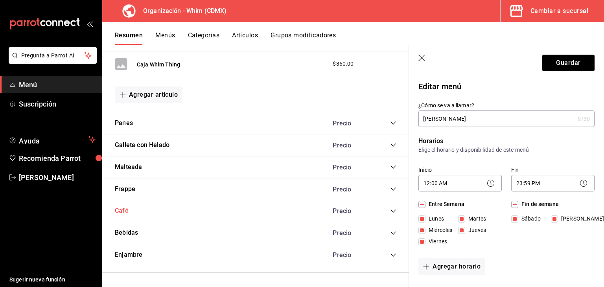
click at [121, 208] on button "Café" at bounding box center [122, 211] width 14 height 9
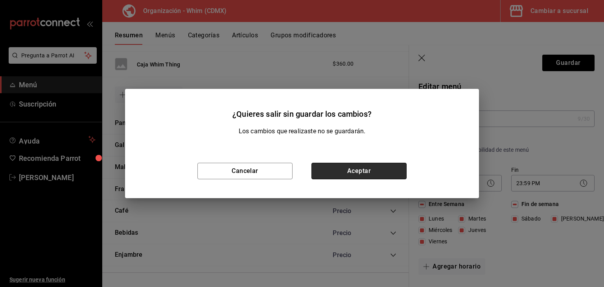
click at [349, 176] on button "Aceptar" at bounding box center [359, 171] width 95 height 17
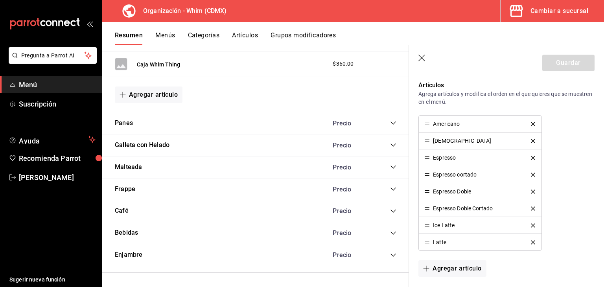
scroll to position [196, 0]
click at [128, 208] on button "Café" at bounding box center [122, 211] width 14 height 9
click at [579, 8] on div "Cambiar a sucursal" at bounding box center [560, 11] width 58 height 11
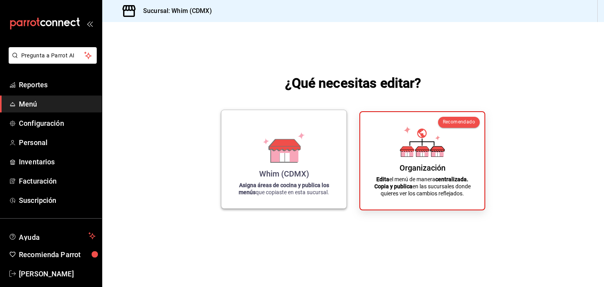
click at [261, 183] on strong "Asigna áreas de cocina y publica los menús" at bounding box center [284, 188] width 90 height 13
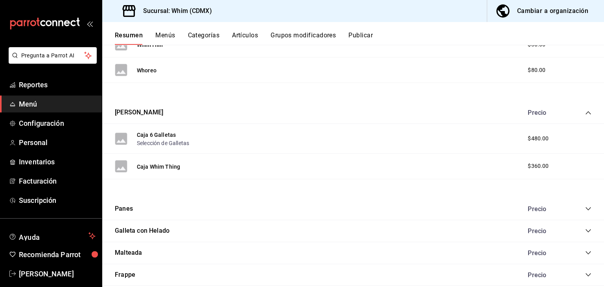
scroll to position [468, 0]
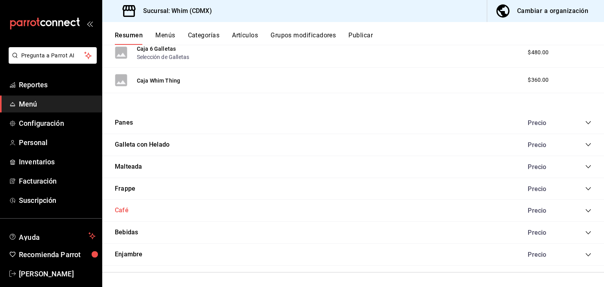
click at [118, 207] on button "Café" at bounding box center [122, 210] width 14 height 9
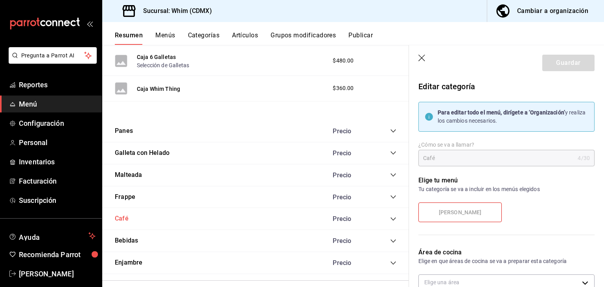
type input "a414b828-2c9e-4218-93df-f53bf3899ed2"
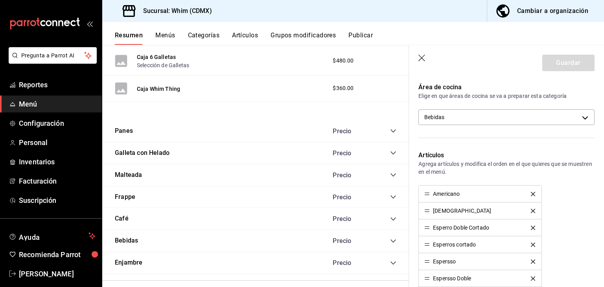
scroll to position [166, 0]
click at [116, 216] on button "Café" at bounding box center [122, 218] width 14 height 9
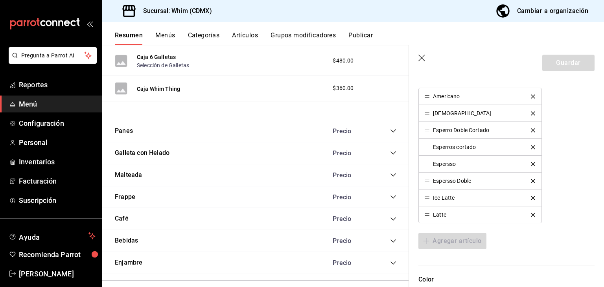
scroll to position [247, 0]
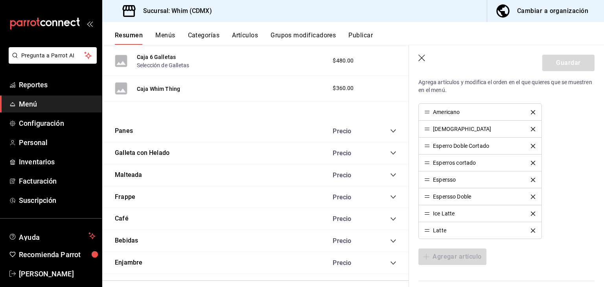
click at [538, 17] on button "Cambiar a organización" at bounding box center [542, 11] width 111 height 22
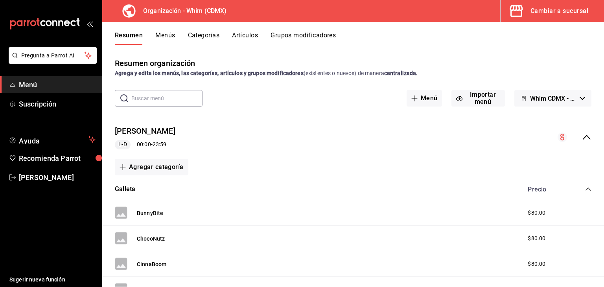
click at [162, 34] on button "Menús" at bounding box center [165, 37] width 20 height 13
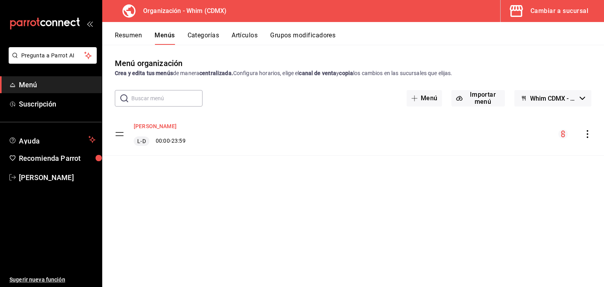
click at [149, 123] on button "[PERSON_NAME]" at bounding box center [155, 126] width 43 height 8
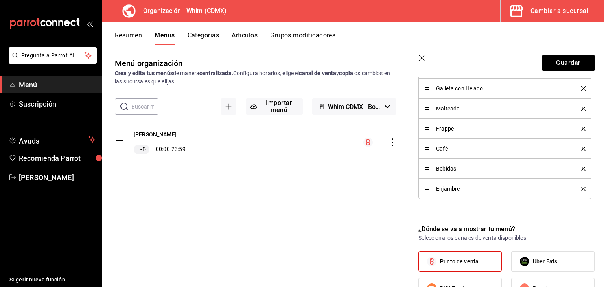
scroll to position [323, 0]
click at [437, 147] on span "Café" at bounding box center [502, 148] width 133 height 6
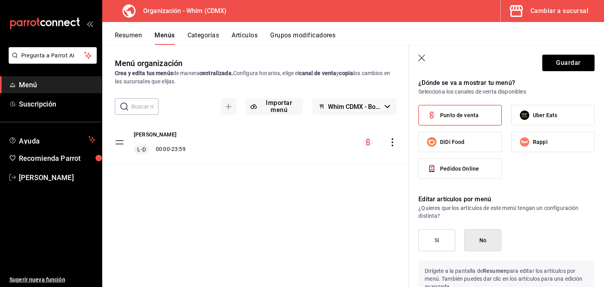
scroll to position [576, 0]
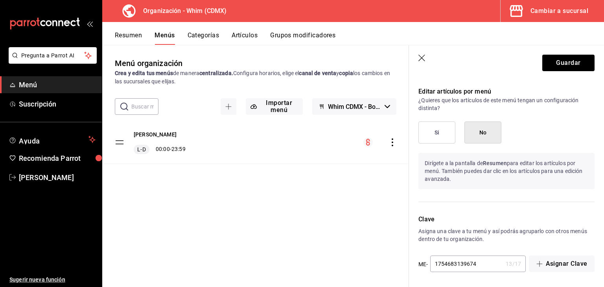
click at [124, 33] on button "Resumen" at bounding box center [128, 37] width 27 height 13
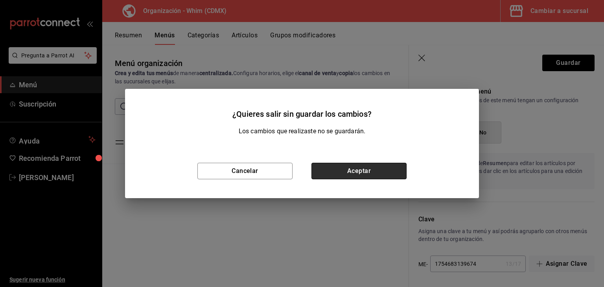
click at [363, 174] on button "Aceptar" at bounding box center [359, 171] width 95 height 17
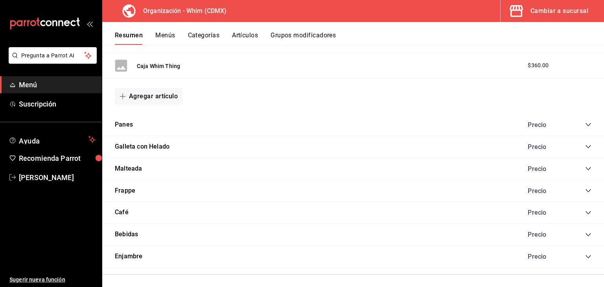
scroll to position [516, 0]
click at [120, 214] on button "Café" at bounding box center [122, 212] width 14 height 9
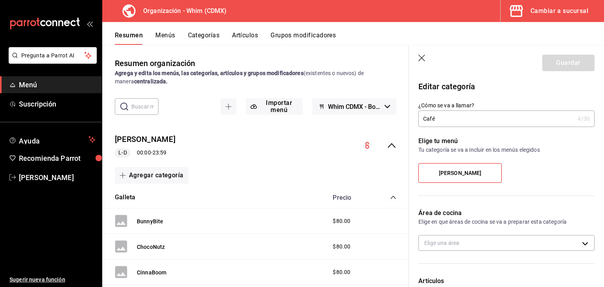
click at [363, 109] on span "Whim CDMX - Borrador" at bounding box center [354, 106] width 53 height 7
click at [363, 109] on div at bounding box center [302, 143] width 604 height 287
click at [270, 111] on button "Importar menú" at bounding box center [274, 106] width 57 height 17
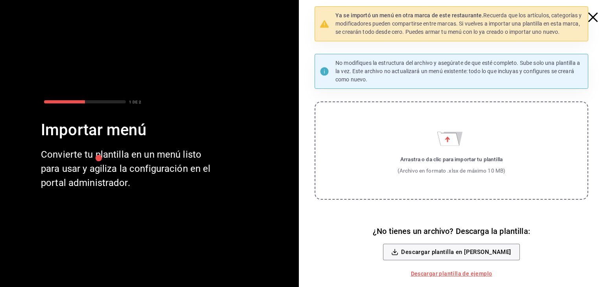
click at [595, 17] on icon "button" at bounding box center [592, 17] width 9 height 9
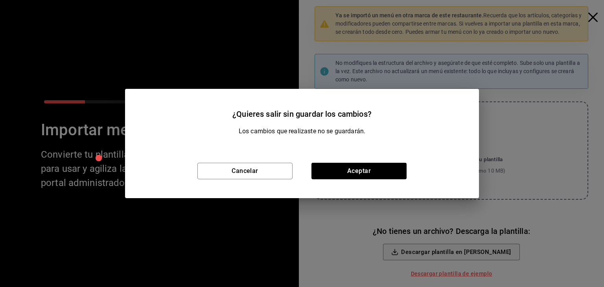
click at [319, 180] on div "Cancelar Aceptar" at bounding box center [302, 171] width 354 height 54
click at [321, 175] on button "Aceptar" at bounding box center [359, 171] width 95 height 17
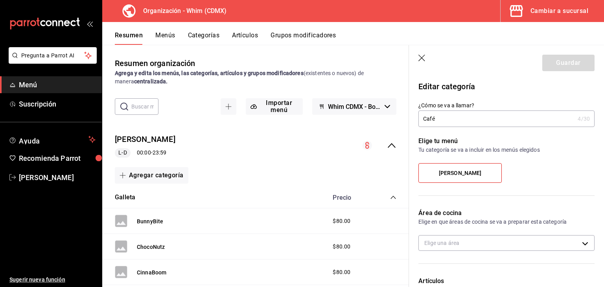
click at [554, 8] on div "Cambiar a sucursal" at bounding box center [560, 11] width 58 height 11
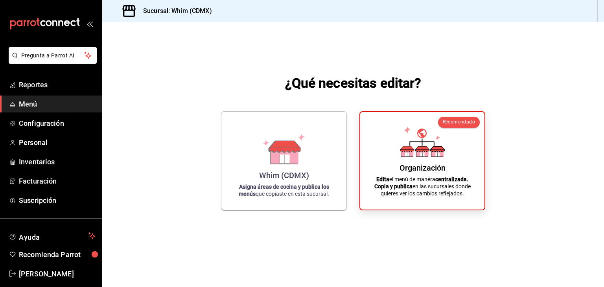
click at [58, 107] on span "Menú" at bounding box center [57, 104] width 77 height 11
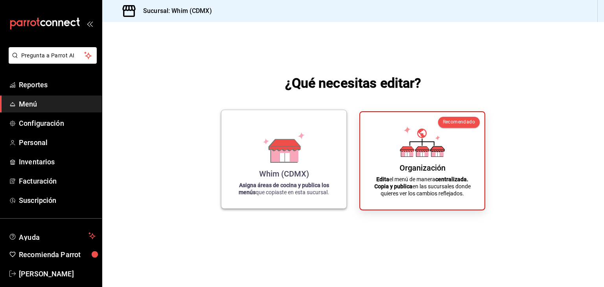
click at [297, 161] on icon at bounding box center [284, 154] width 27 height 17
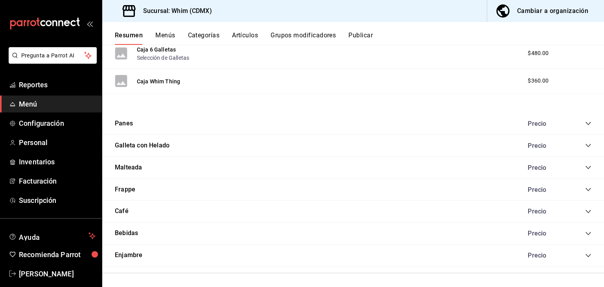
scroll to position [468, 0]
click at [123, 210] on button "Café" at bounding box center [122, 210] width 14 height 9
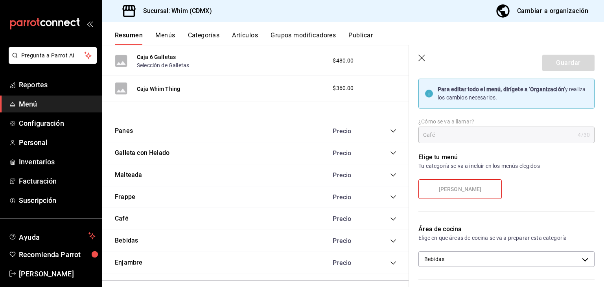
scroll to position [23, 0]
drag, startPoint x: 356, startPoint y: 29, endPoint x: 356, endPoint y: 35, distance: 5.9
click at [356, 35] on div "Resumen Menús Categorías Artículos Grupos modificadores Publicar" at bounding box center [353, 33] width 502 height 23
click at [356, 35] on button "Publicar" at bounding box center [361, 37] width 24 height 13
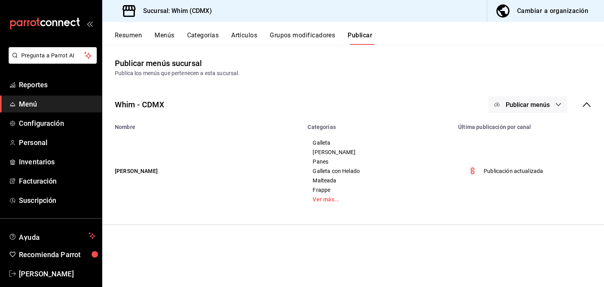
click at [548, 8] on div "Cambiar a organización" at bounding box center [552, 11] width 71 height 11
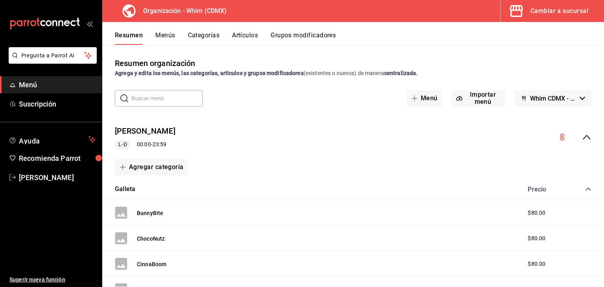
click at [547, 90] on button "Whim CDMX - Borrador" at bounding box center [552, 98] width 77 height 17
click at [547, 90] on div at bounding box center [302, 143] width 604 height 287
